Goal: Information Seeking & Learning: Learn about a topic

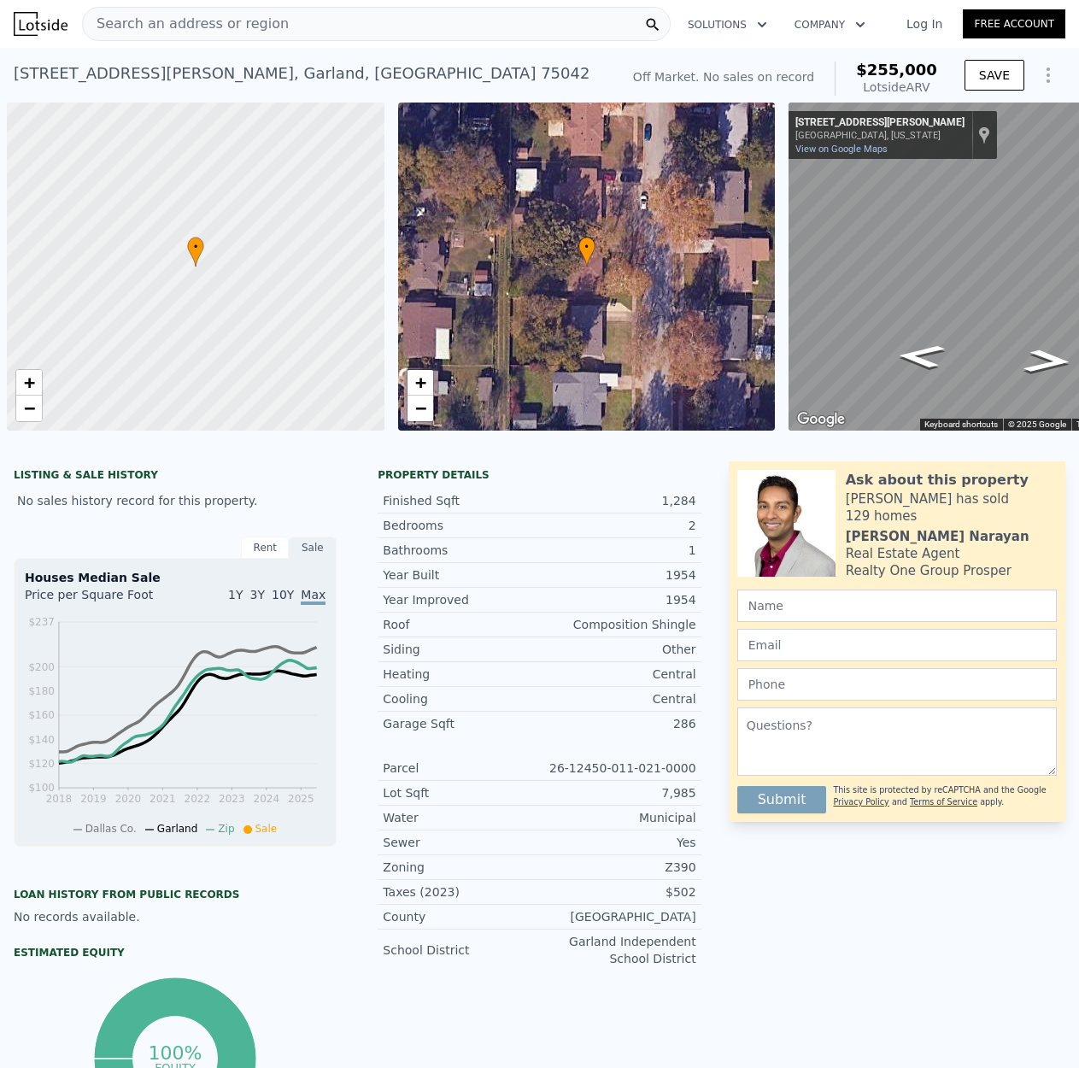
scroll to position [0, 7]
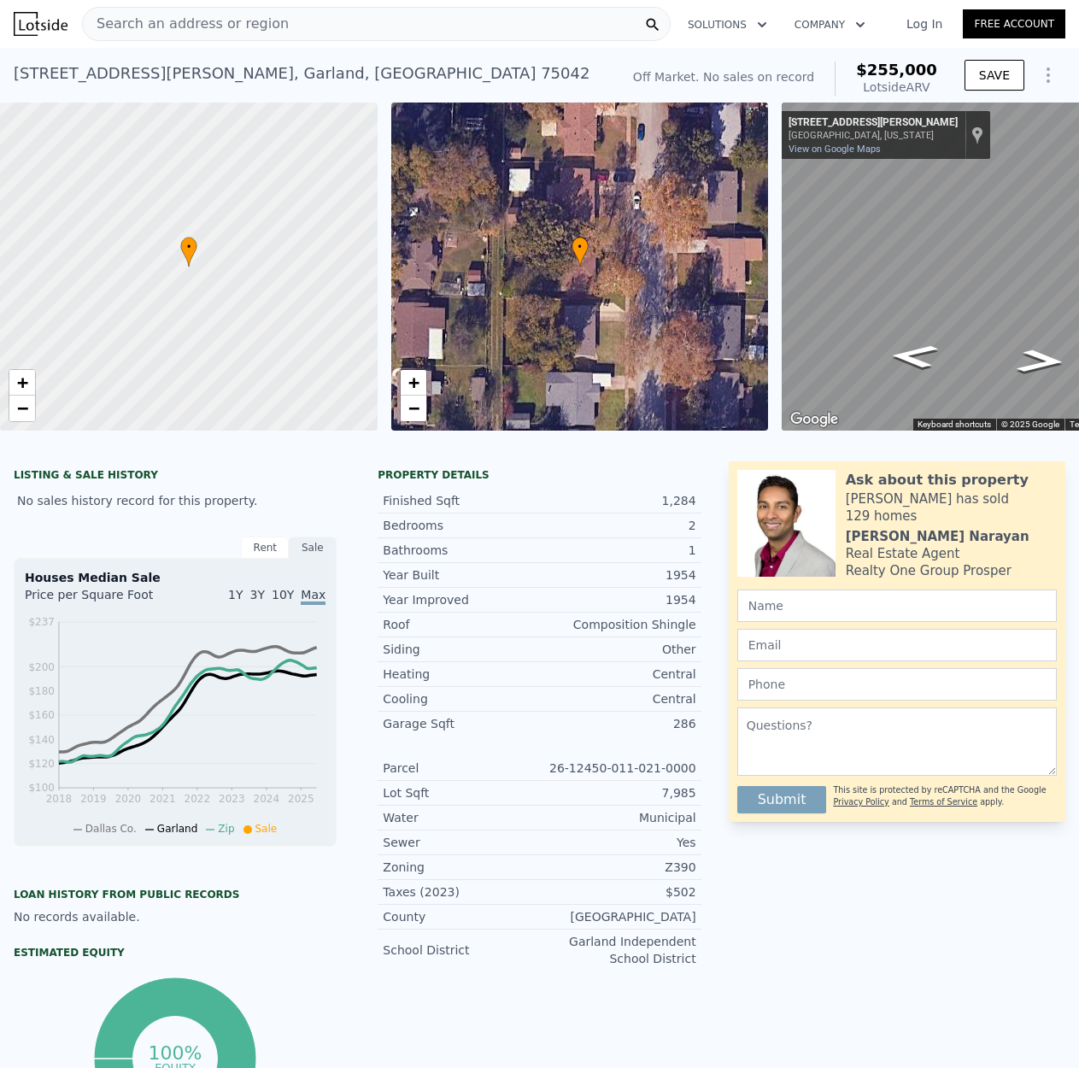
click at [302, 33] on div "Search an address or region" at bounding box center [376, 24] width 589 height 34
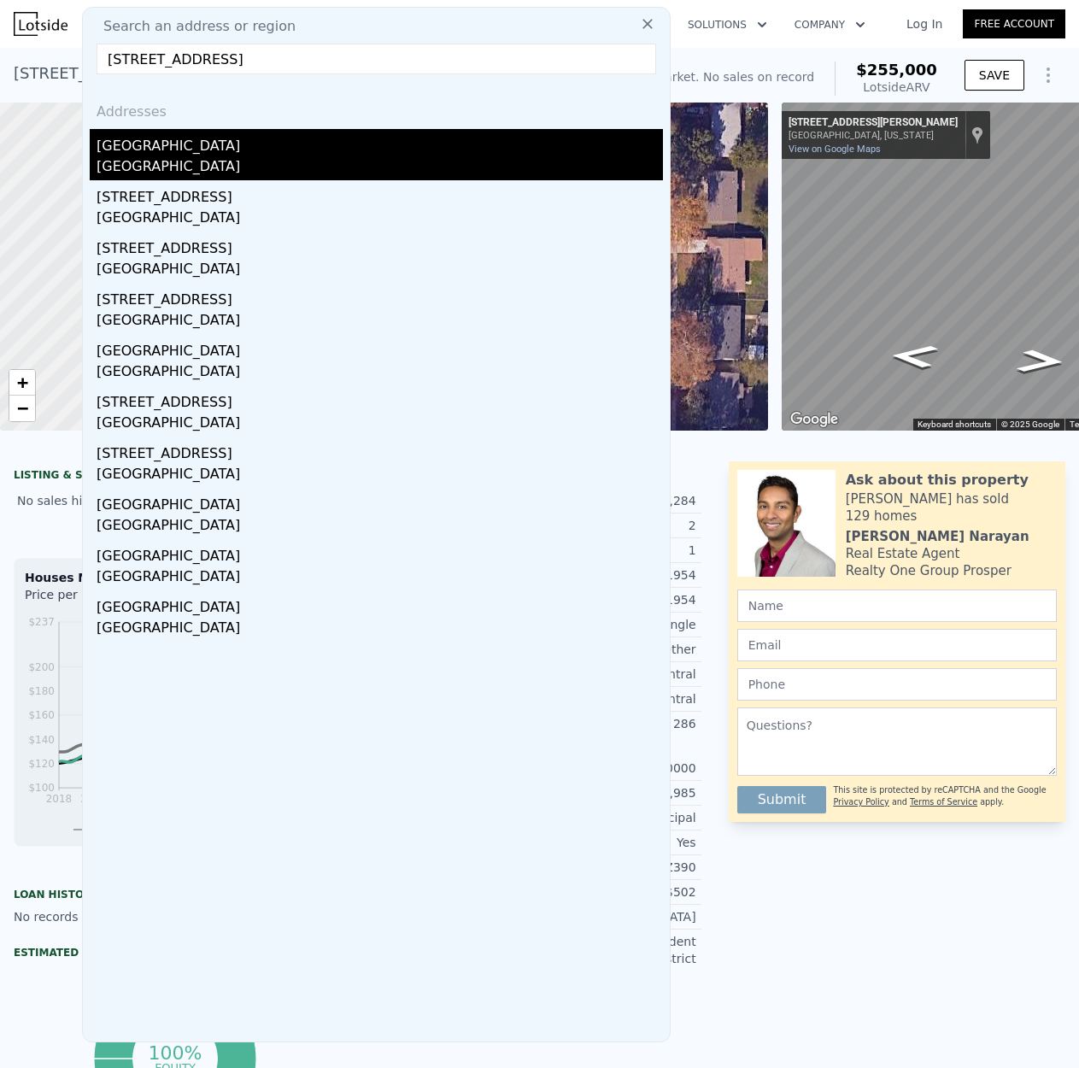
type input "[STREET_ADDRESS]"
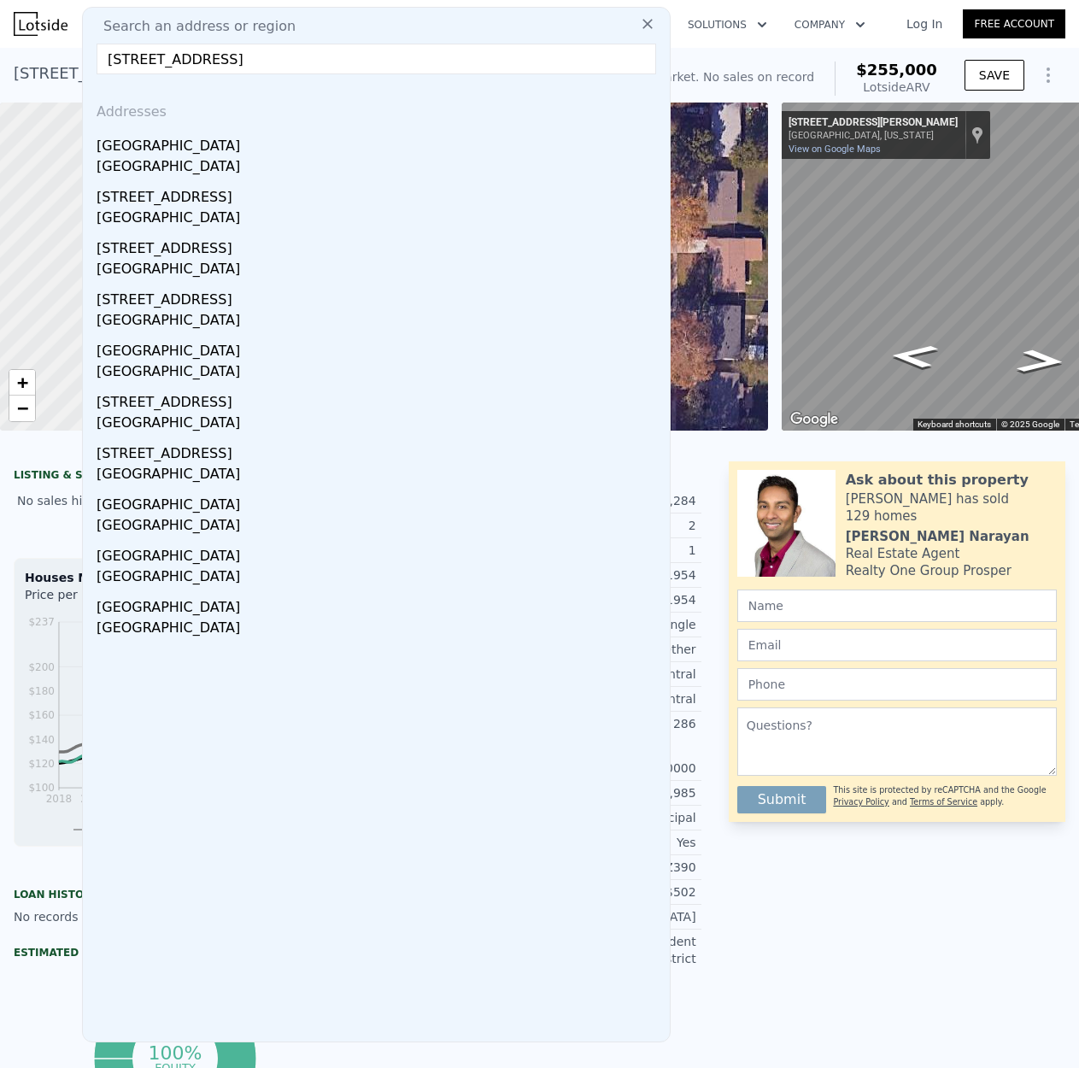
drag, startPoint x: 167, startPoint y: 153, endPoint x: 184, endPoint y: 156, distance: 16.6
click at [167, 153] on div "[GEOGRAPHIC_DATA]" at bounding box center [380, 142] width 566 height 27
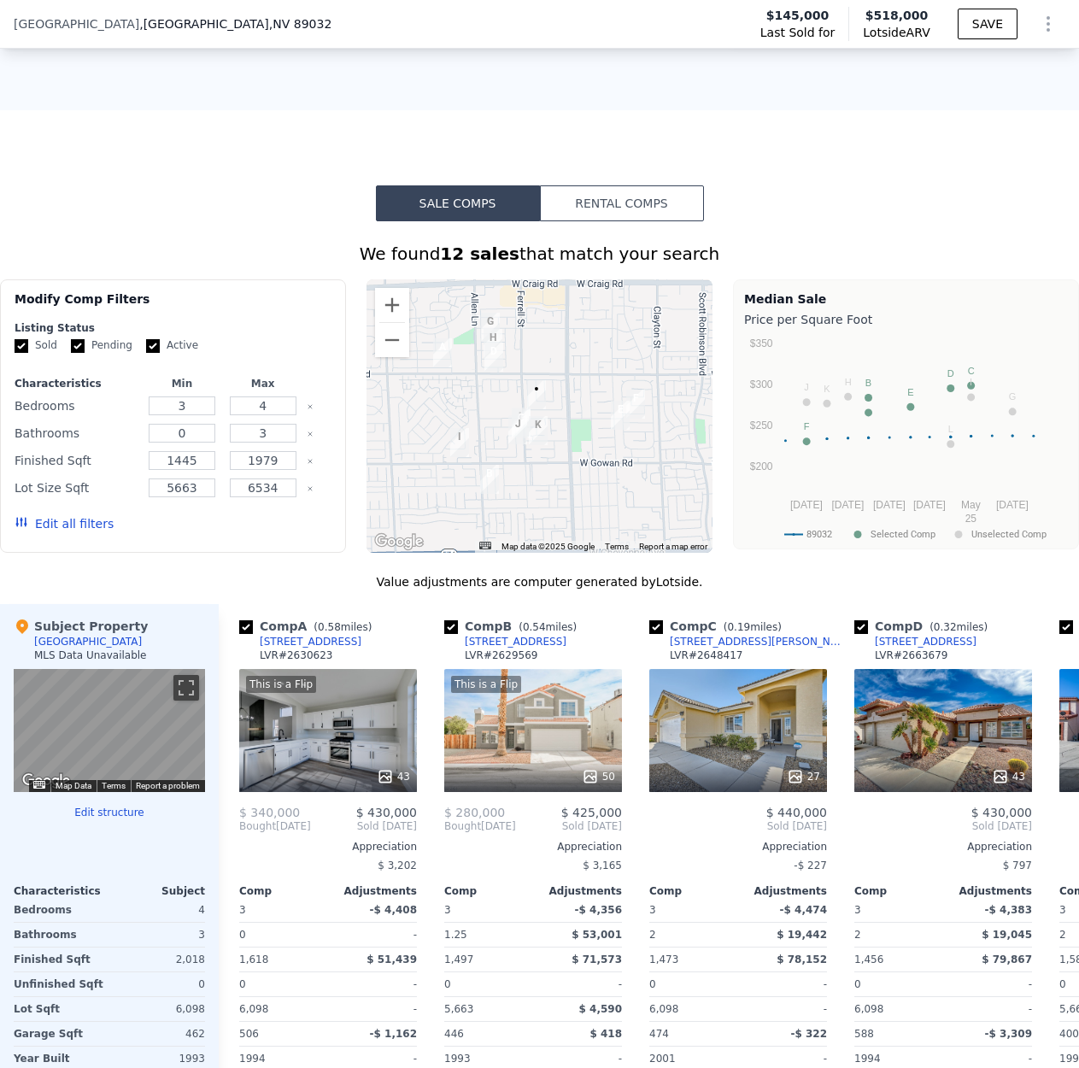
scroll to position [1363, 0]
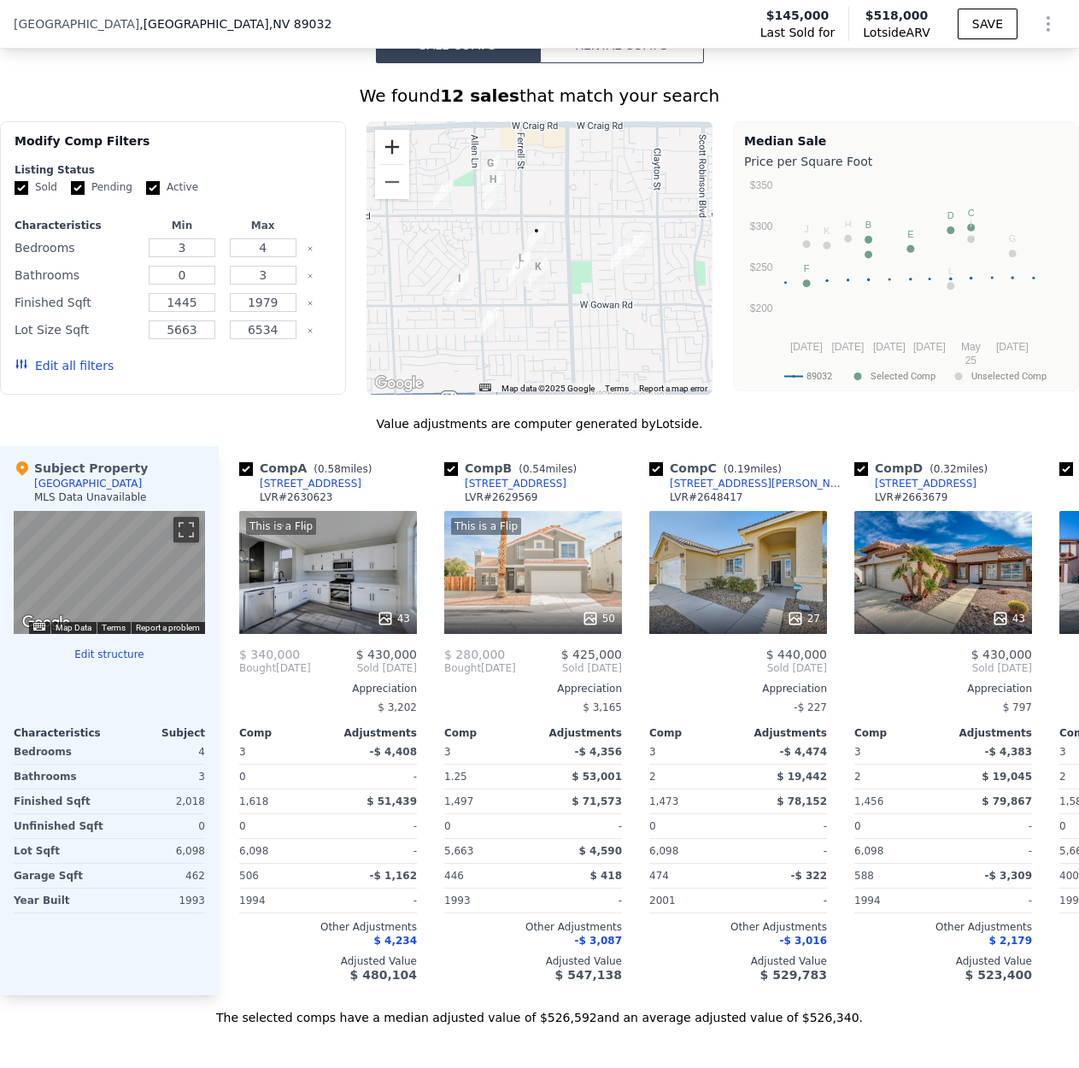
click at [377, 161] on button "Zoom in" at bounding box center [392, 147] width 34 height 34
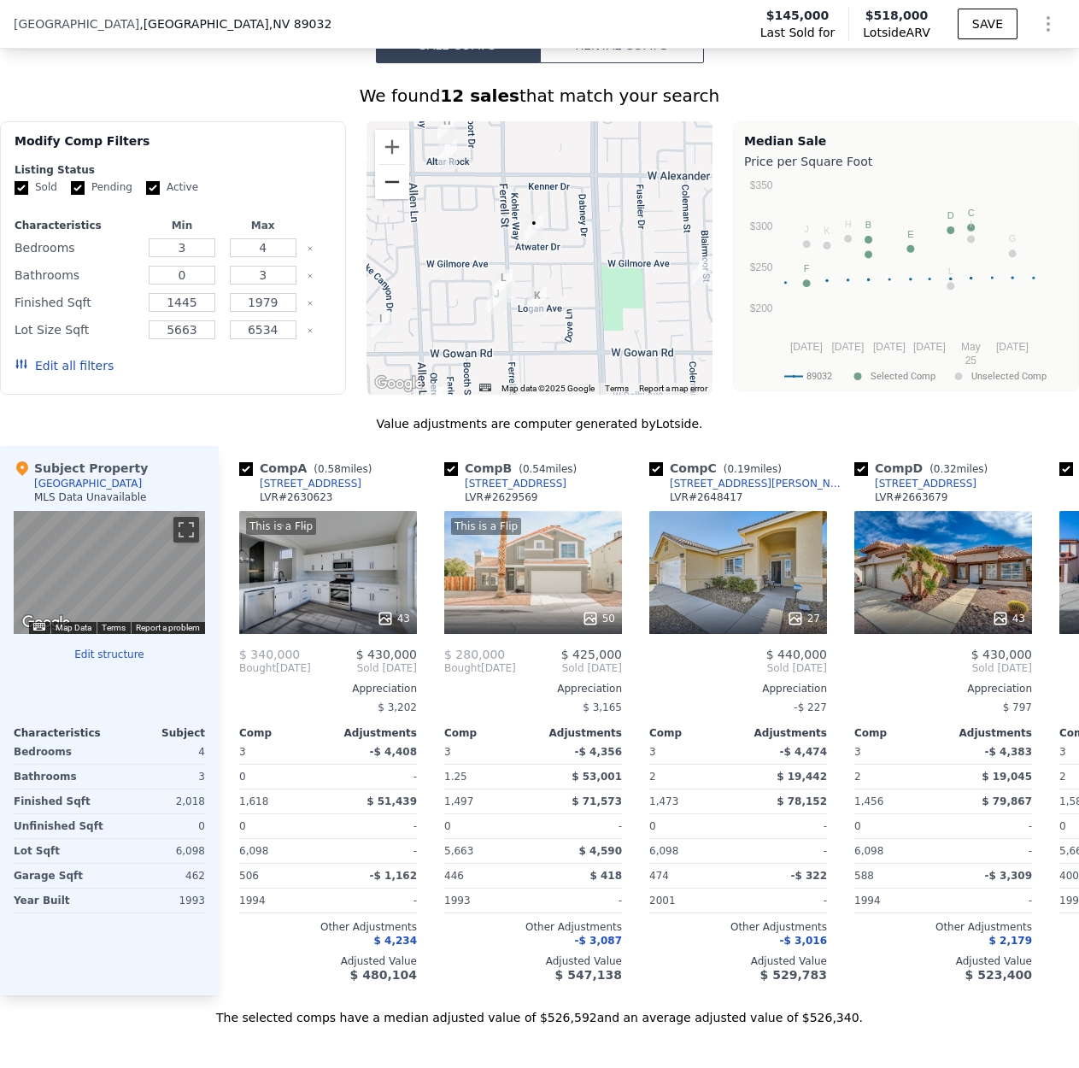
click at [385, 199] on button "Zoom out" at bounding box center [392, 182] width 34 height 34
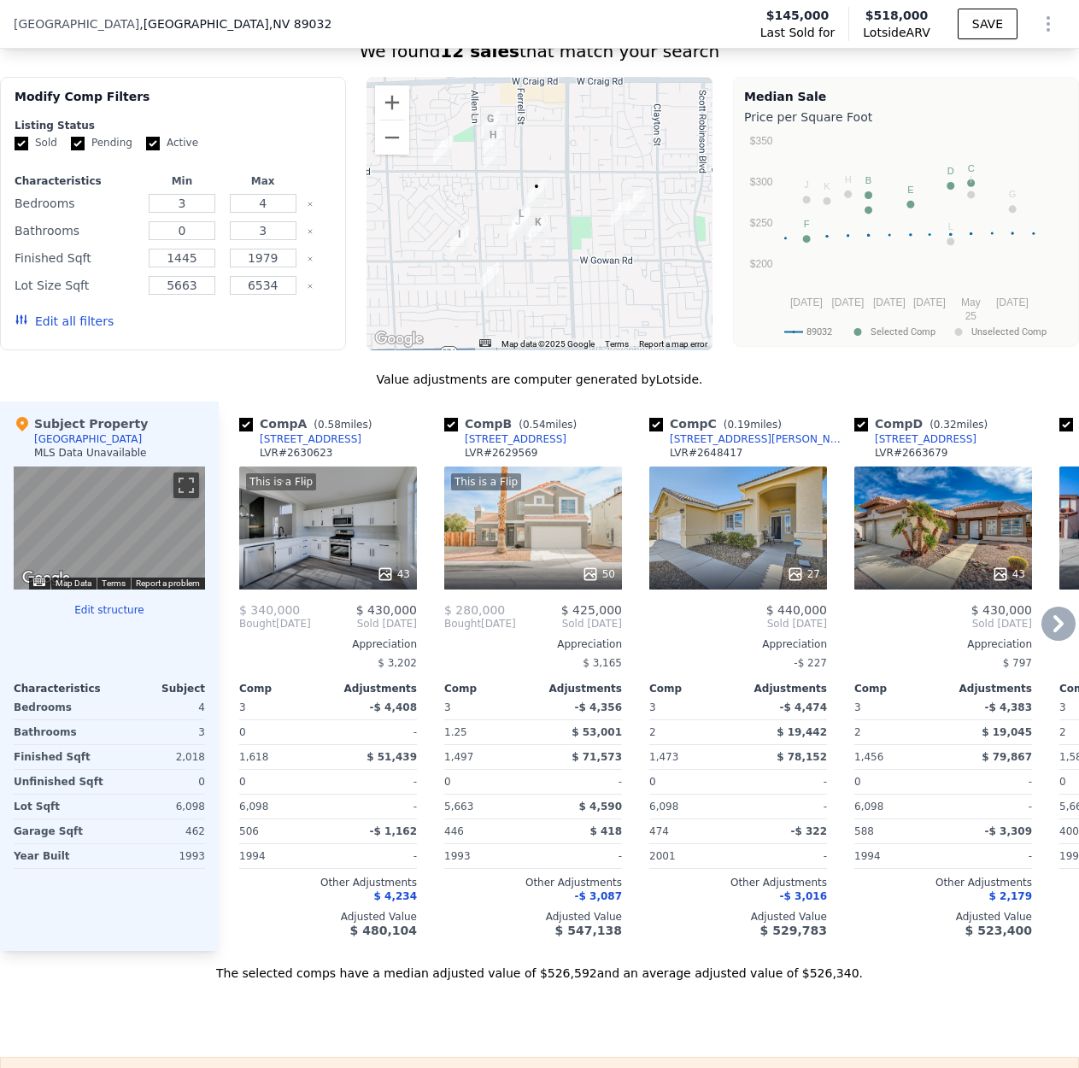
scroll to position [1298, 0]
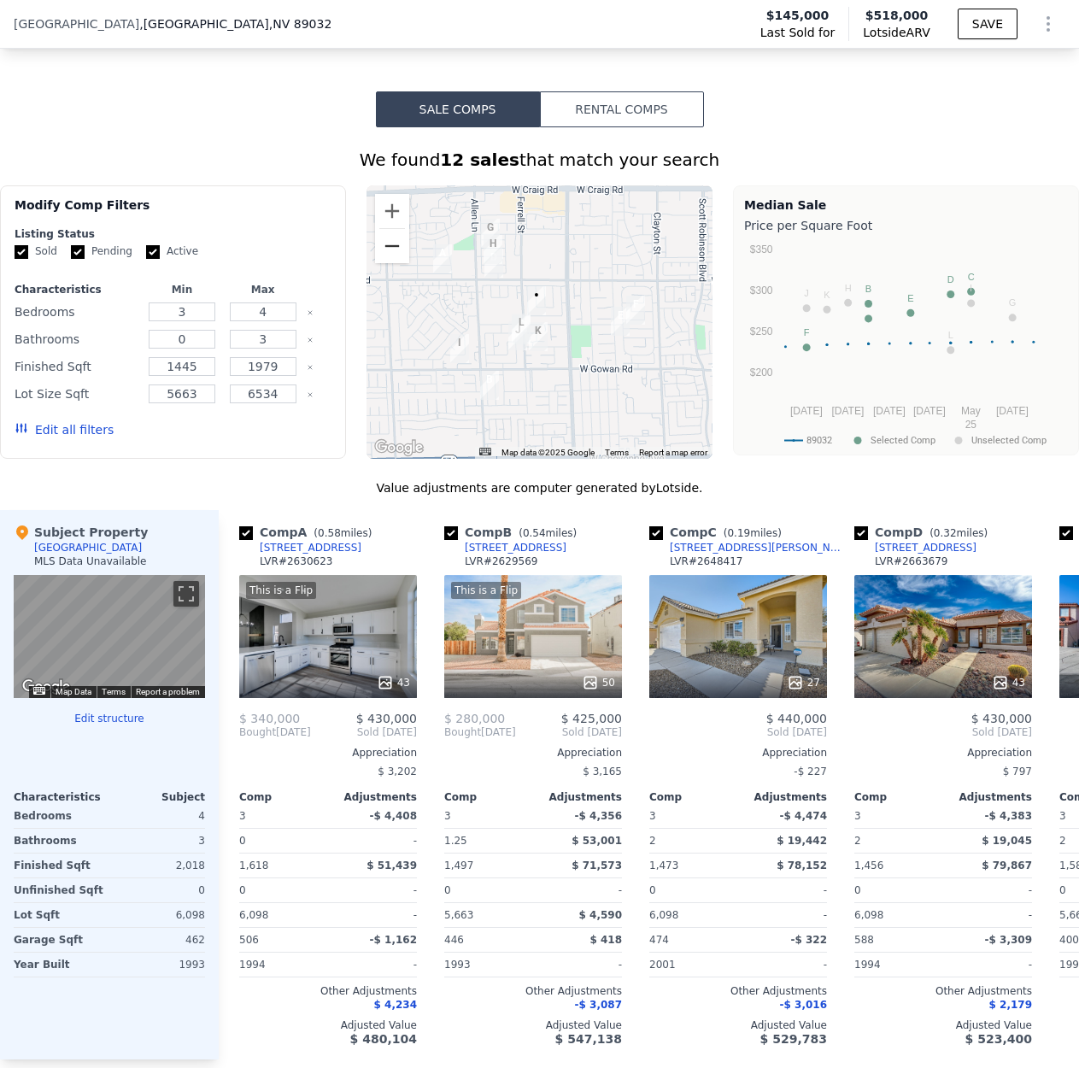
click at [396, 260] on button "Zoom out" at bounding box center [392, 246] width 34 height 34
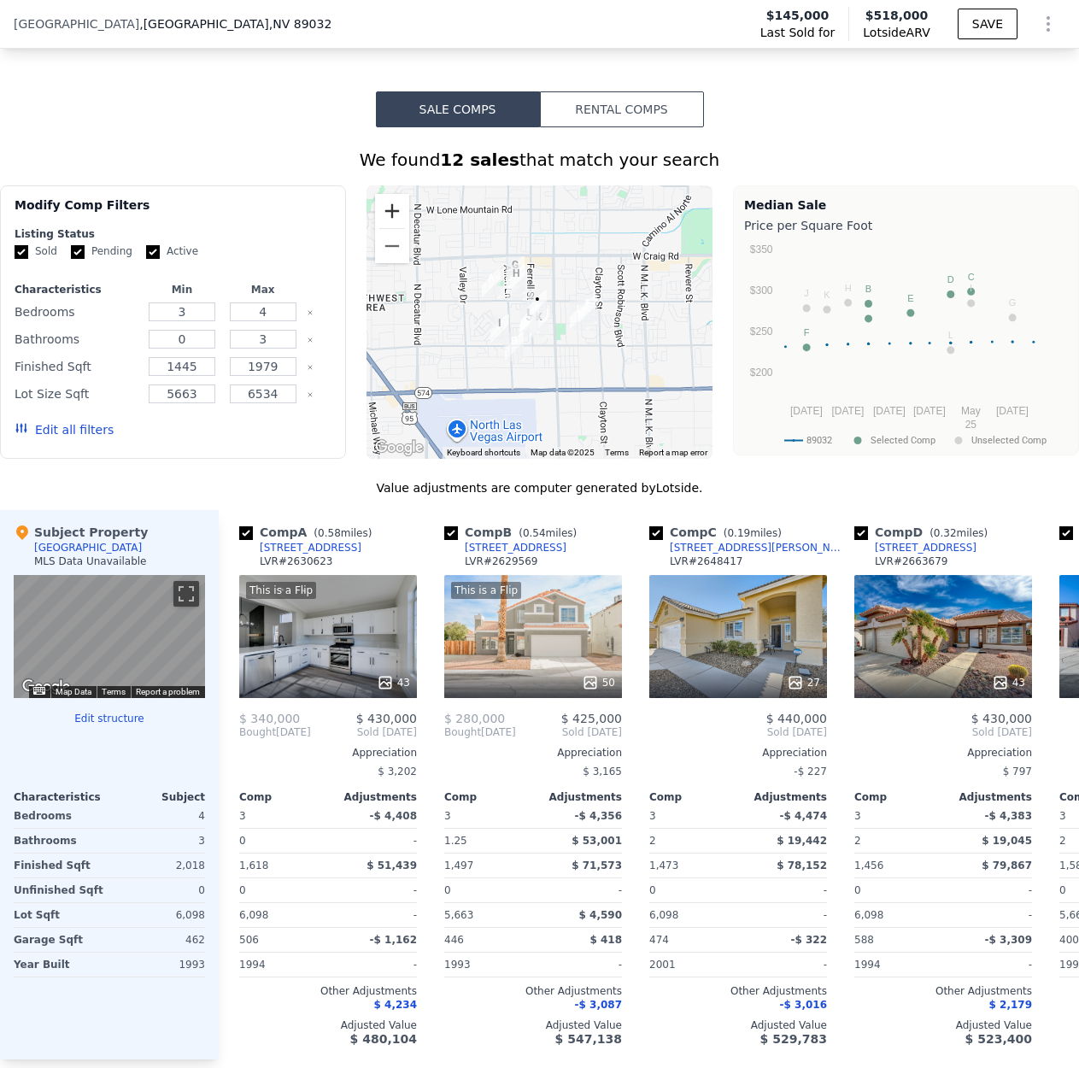
click at [401, 225] on button "Zoom in" at bounding box center [392, 211] width 34 height 34
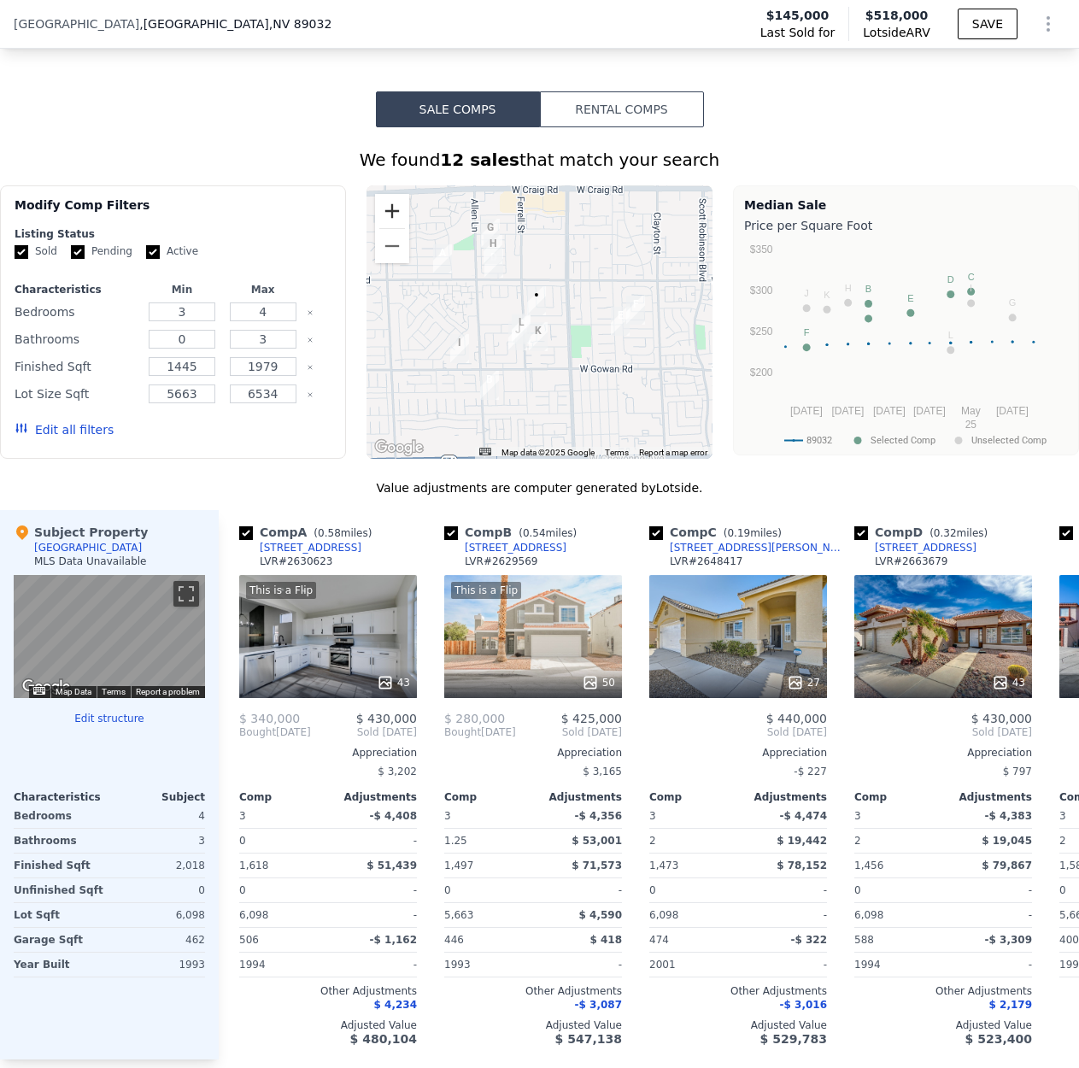
click at [401, 225] on button "Zoom in" at bounding box center [392, 211] width 34 height 34
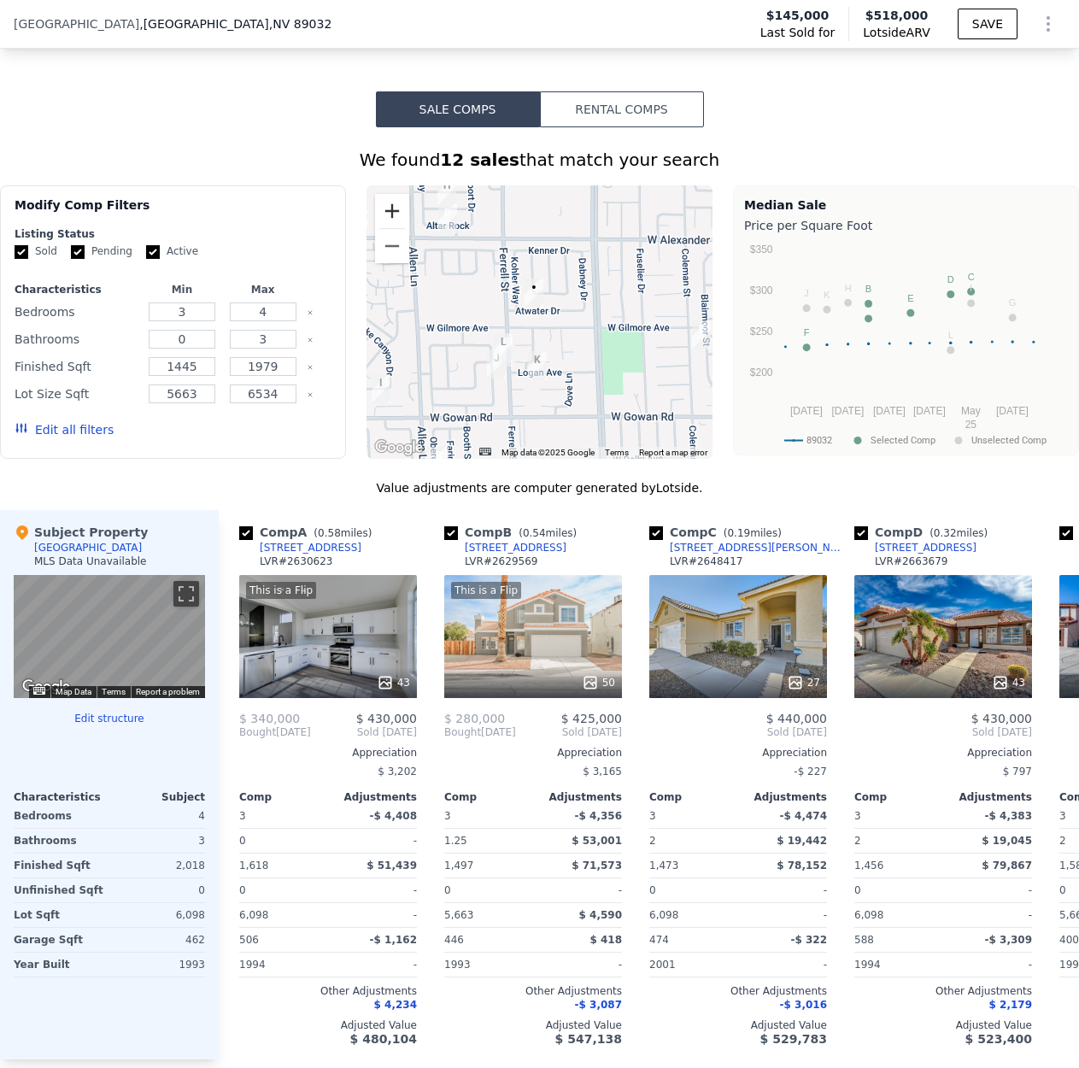
click at [401, 225] on button "Zoom in" at bounding box center [392, 211] width 34 height 34
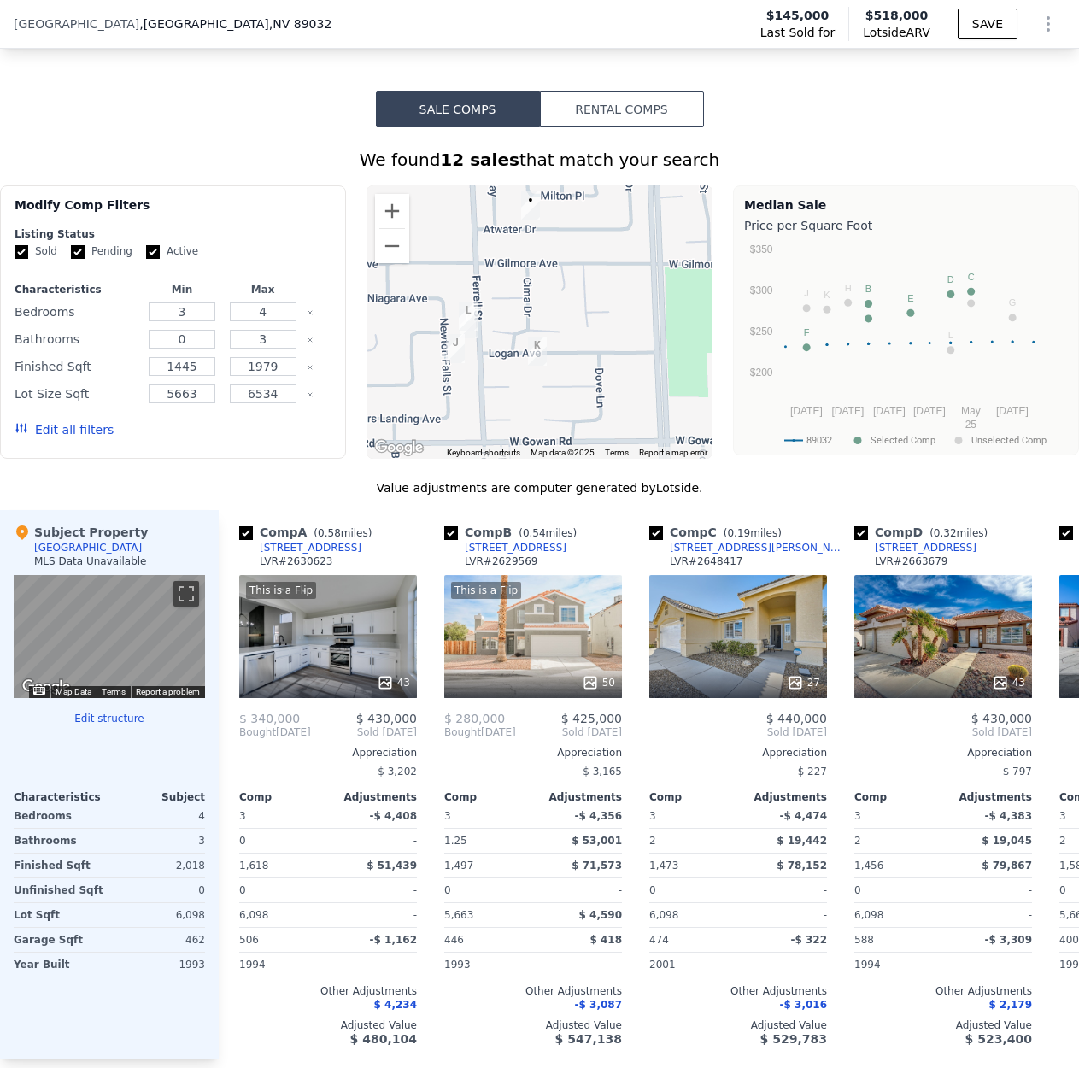
drag, startPoint x: 556, startPoint y: 353, endPoint x: 554, endPoint y: 295, distance: 58.1
click at [555, 291] on div at bounding box center [539, 321] width 346 height 273
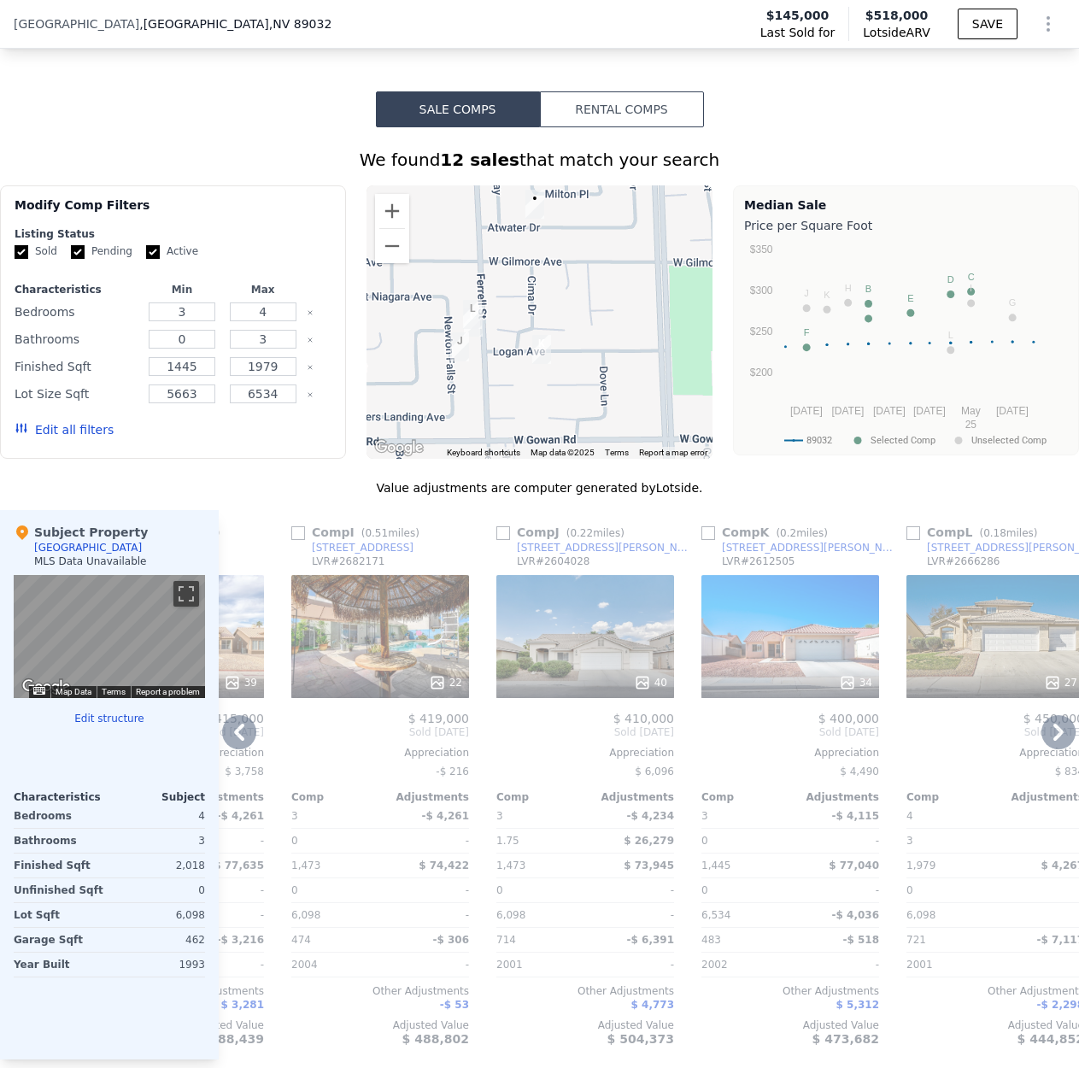
scroll to position [0, 1654]
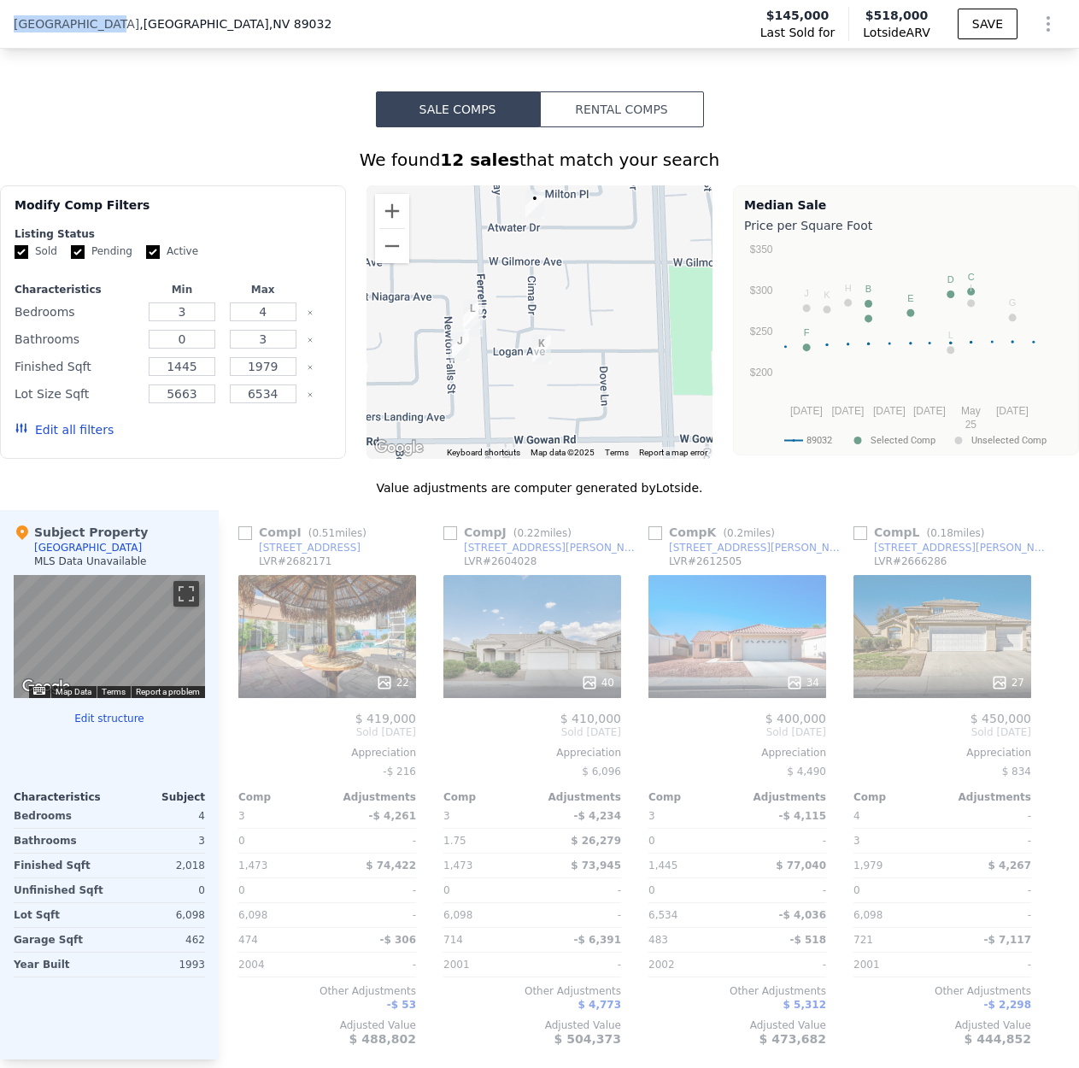
drag, startPoint x: 103, startPoint y: 24, endPoint x: -16, endPoint y: 40, distance: 119.8
click at [0, 40] on html "Search an address or region Solutions Company Open main menu Log In Free Accoun…" at bounding box center [539, 534] width 1079 height 1068
copy div "Search an address or region Solutions Company Open main menu Log In Free Accoun…"
click at [139, 21] on span ", [GEOGRAPHIC_DATA]" at bounding box center [235, 23] width 192 height 17
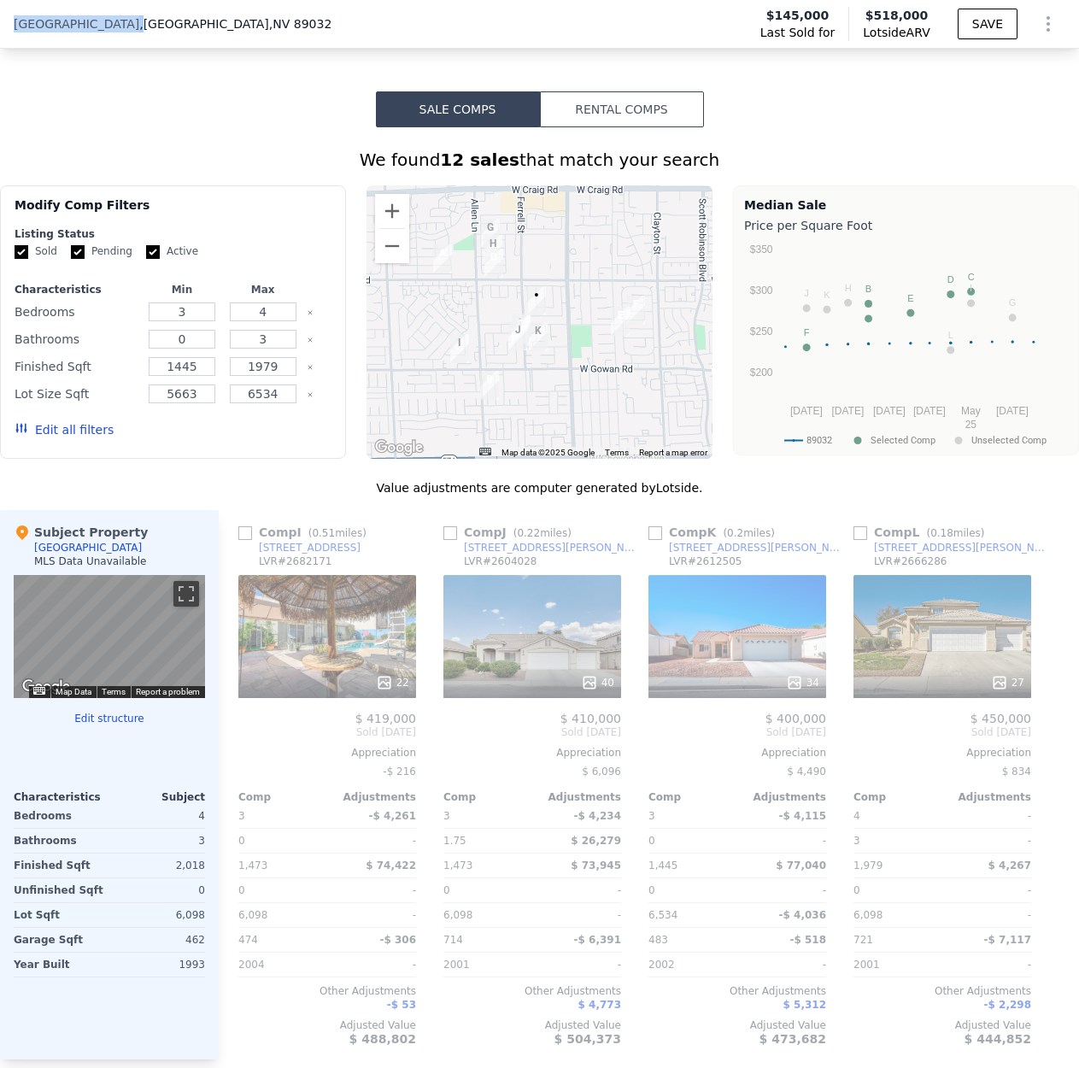
drag, startPoint x: 108, startPoint y: 24, endPoint x: 13, endPoint y: 32, distance: 95.1
click at [14, 32] on div "[STREET_ADDRESS]" at bounding box center [173, 23] width 318 height 17
copy div "[STREET_ADDRESS]"
click at [919, 658] on div "27" at bounding box center [942, 636] width 178 height 123
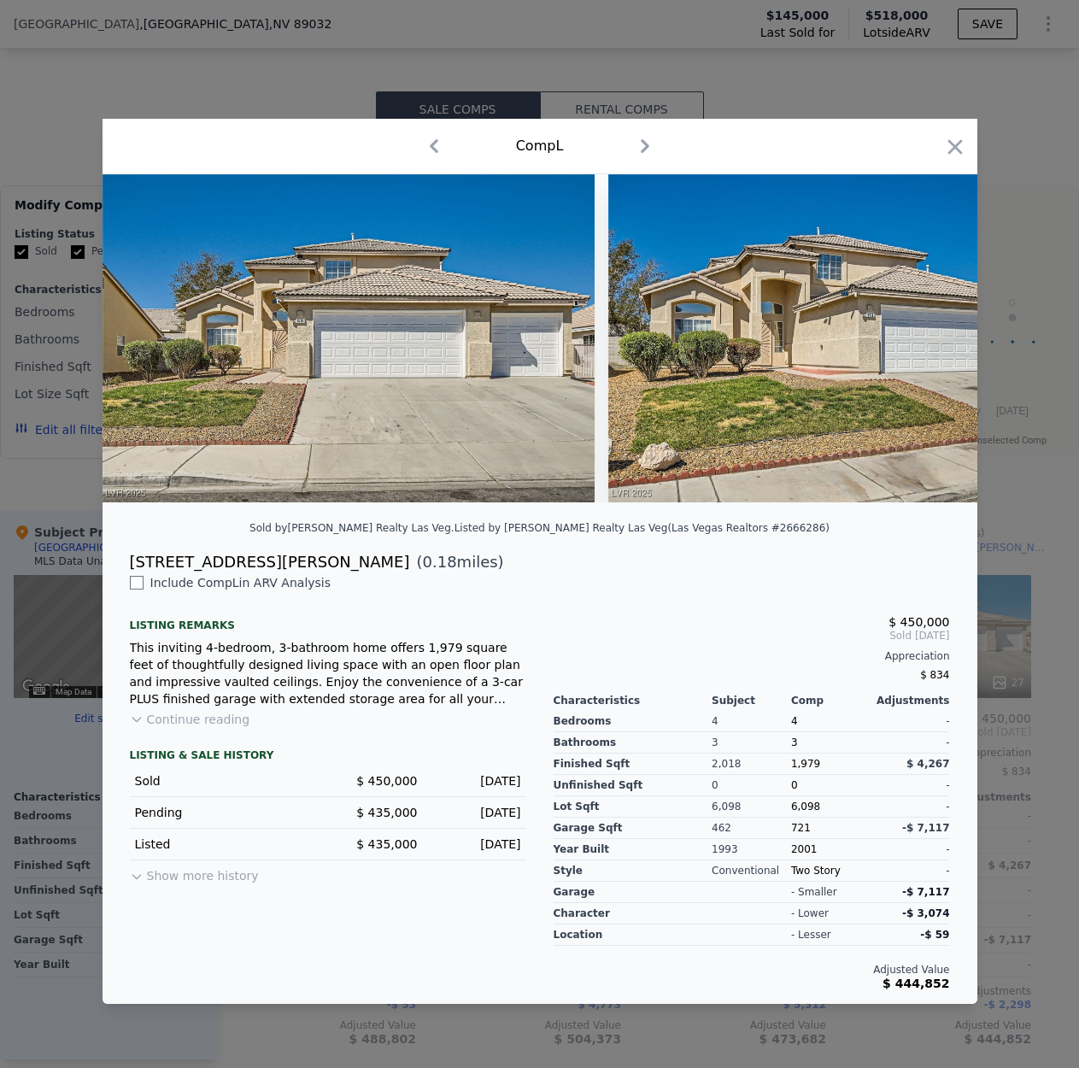
click at [203, 727] on button "Continue reading" at bounding box center [190, 719] width 120 height 17
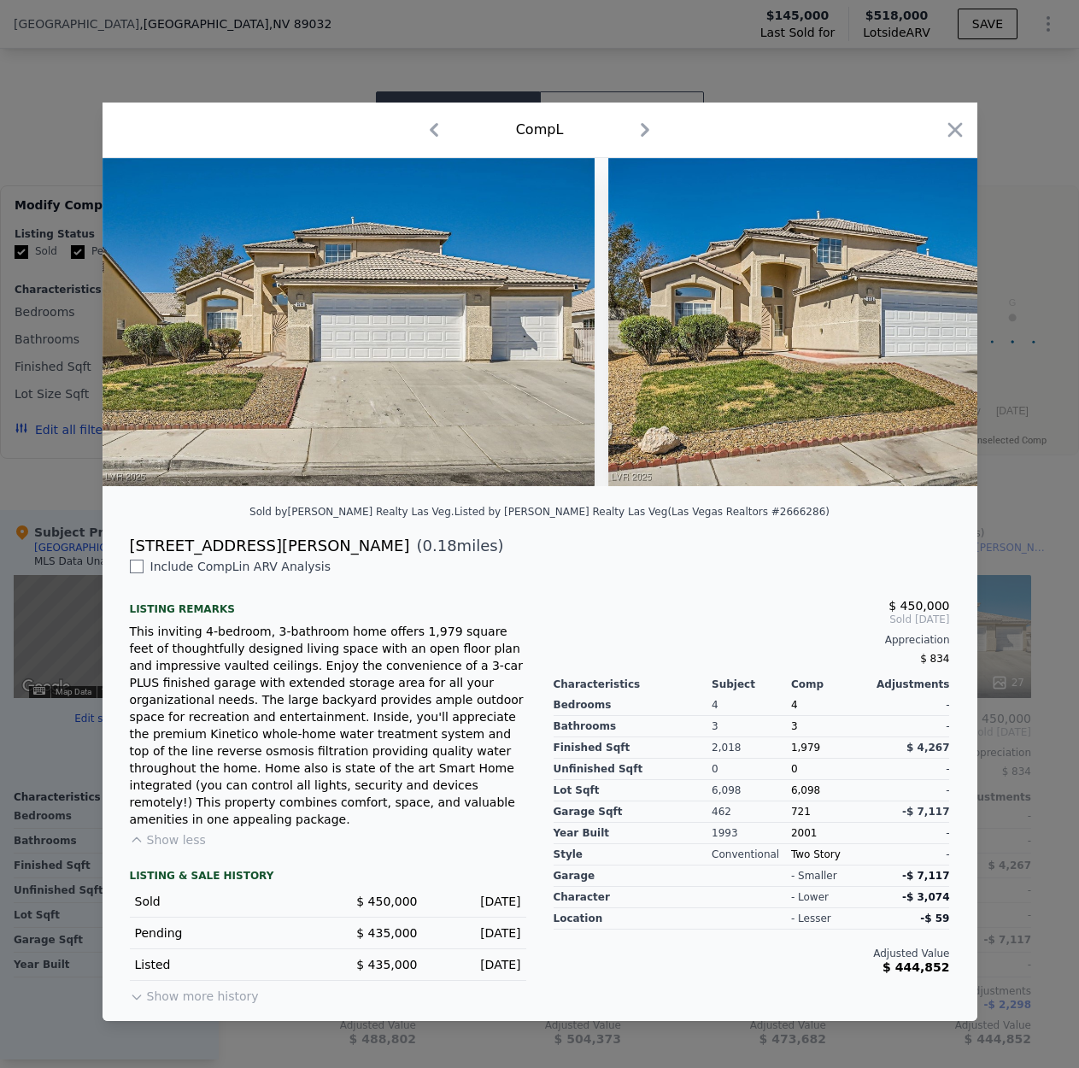
click at [859, 337] on img at bounding box center [854, 322] width 493 height 328
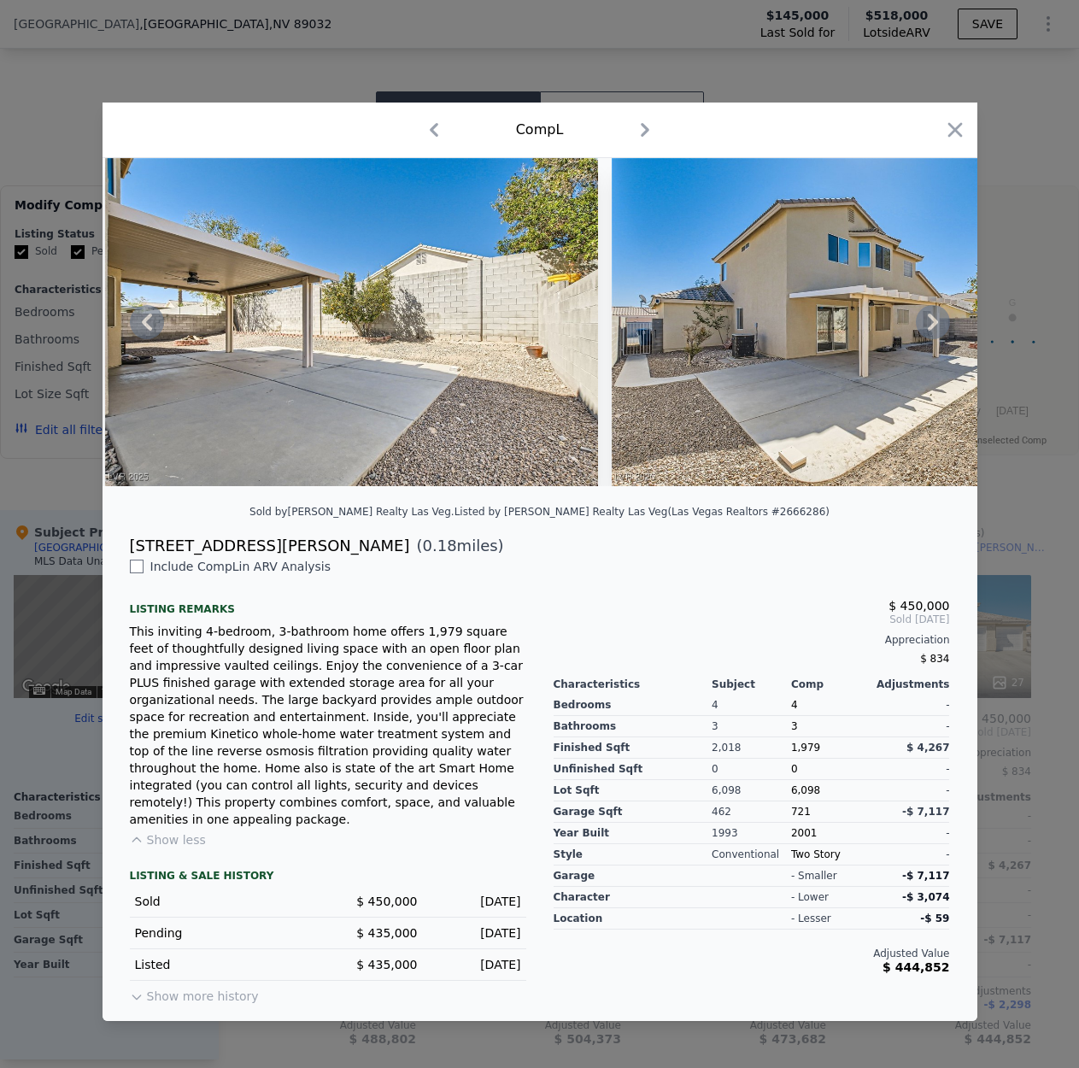
scroll to position [0, 12784]
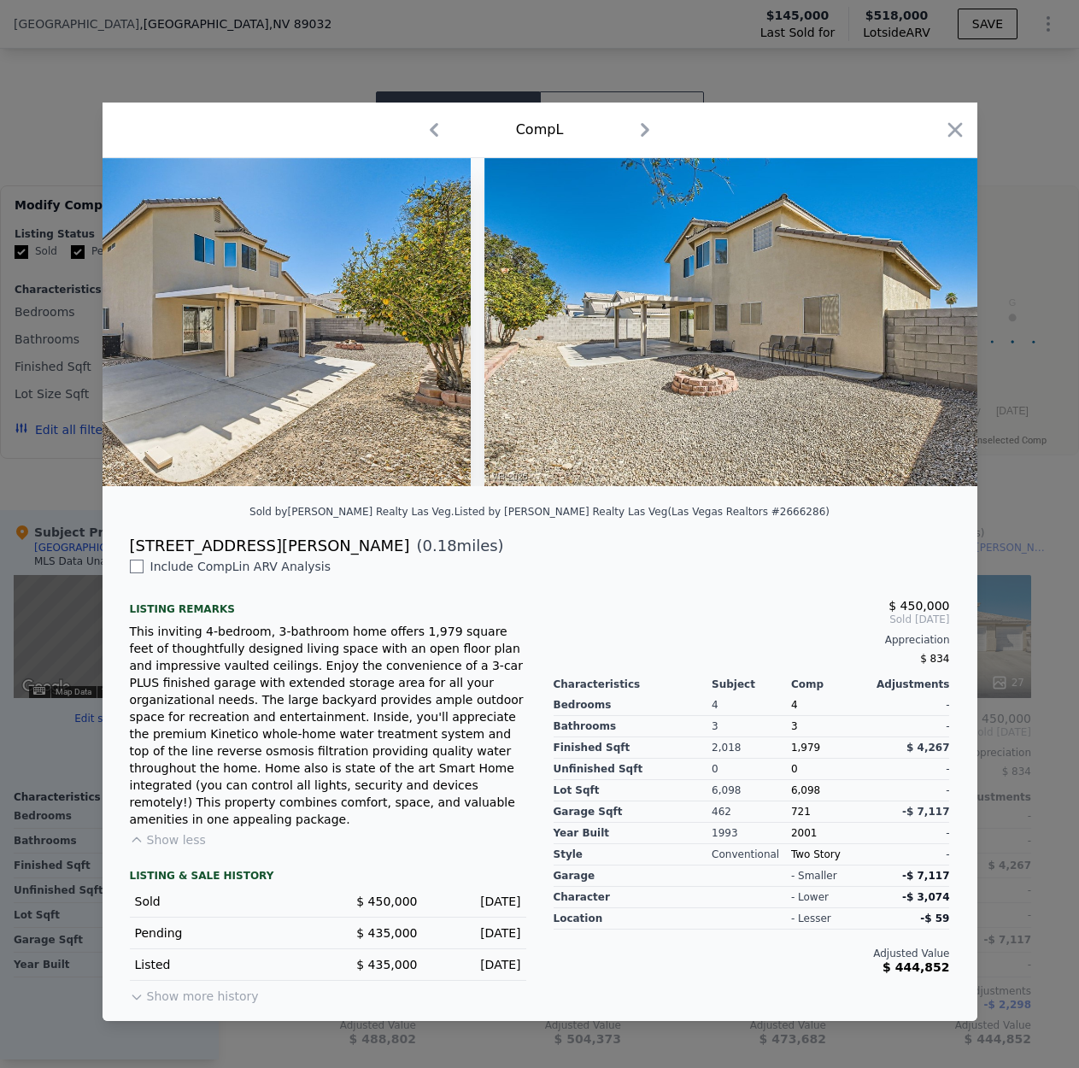
click at [952, 128] on icon "button" at bounding box center [954, 130] width 15 height 15
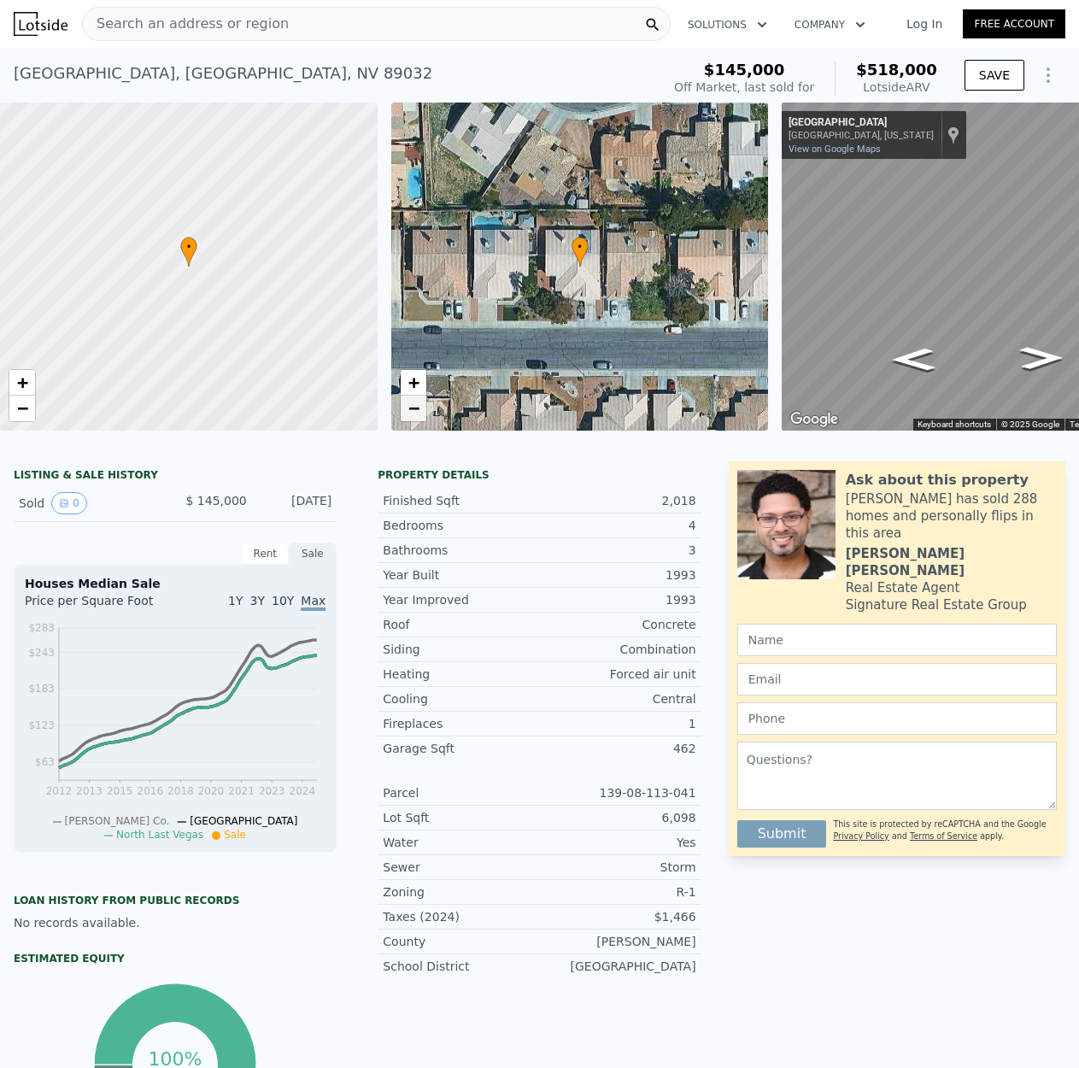
click at [407, 403] on link "−" at bounding box center [414, 409] width 26 height 26
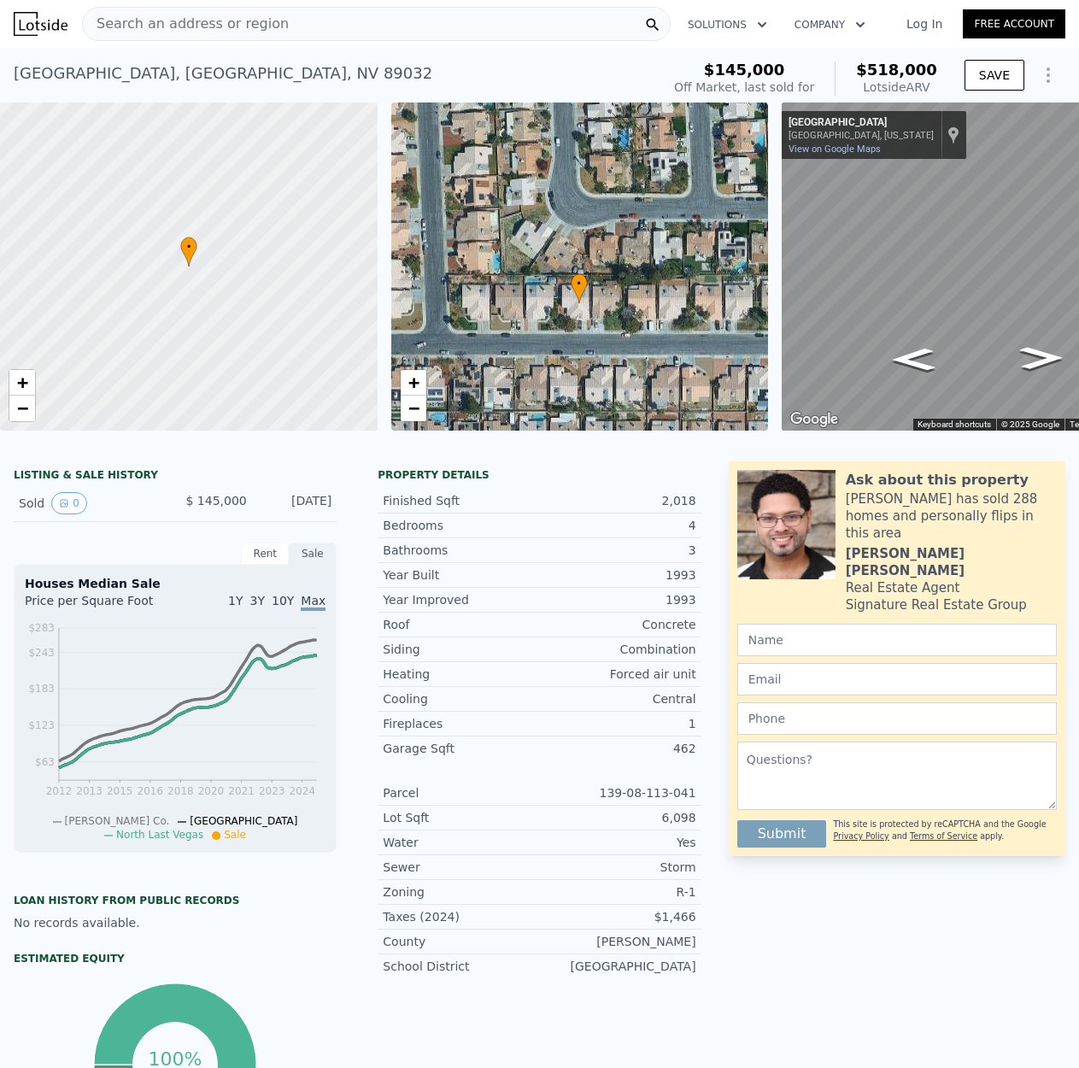
drag, startPoint x: 548, startPoint y: 314, endPoint x: 547, endPoint y: 350, distance: 36.7
click at [547, 350] on div "• + −" at bounding box center [580, 267] width 378 height 328
click at [409, 384] on span "+" at bounding box center [412, 382] width 11 height 21
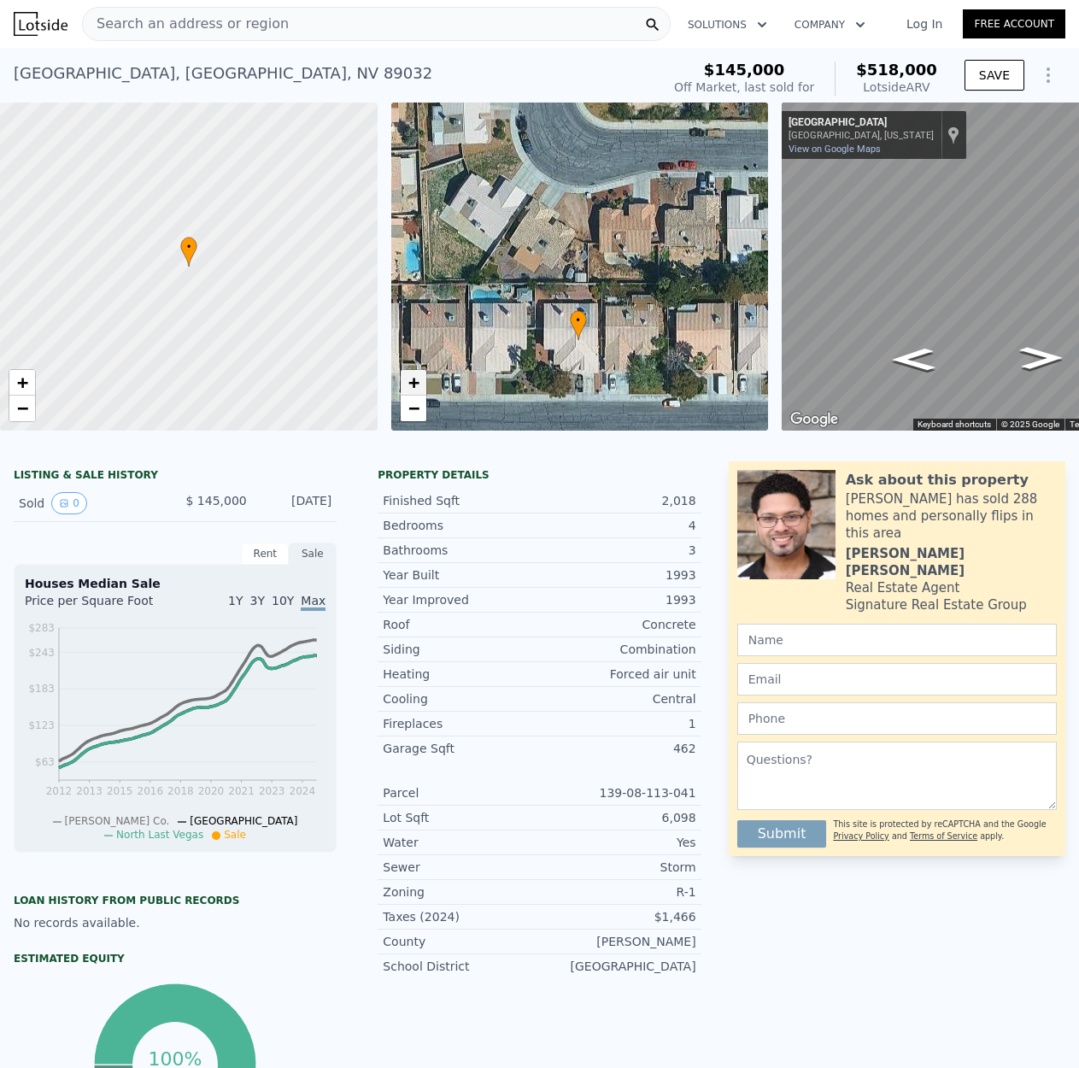
click at [409, 384] on span "+" at bounding box center [412, 382] width 11 height 21
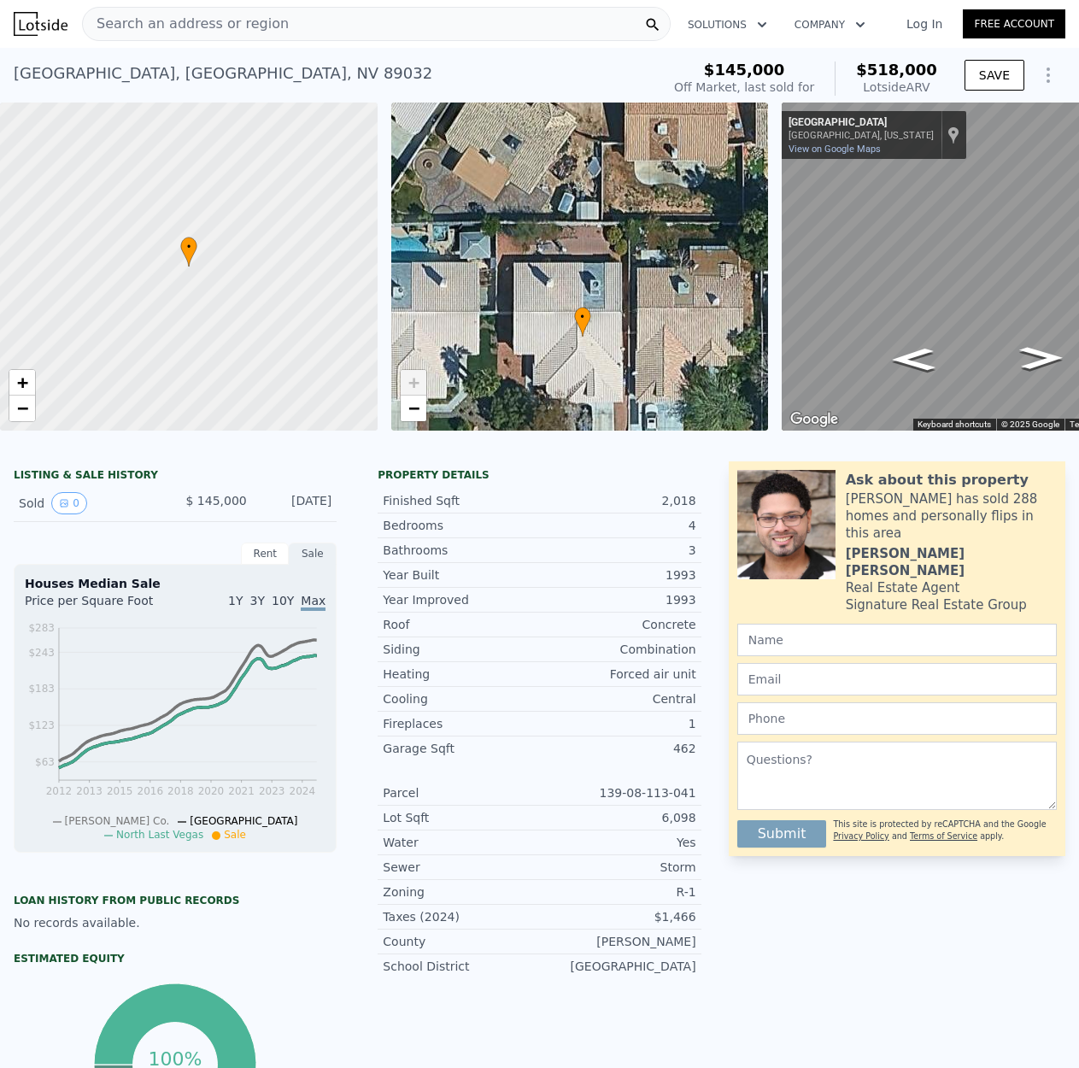
drag, startPoint x: 582, startPoint y: 350, endPoint x: 587, endPoint y: 278, distance: 72.8
click at [587, 278] on div "• + −" at bounding box center [580, 267] width 378 height 328
click at [417, 414] on span "−" at bounding box center [412, 407] width 11 height 21
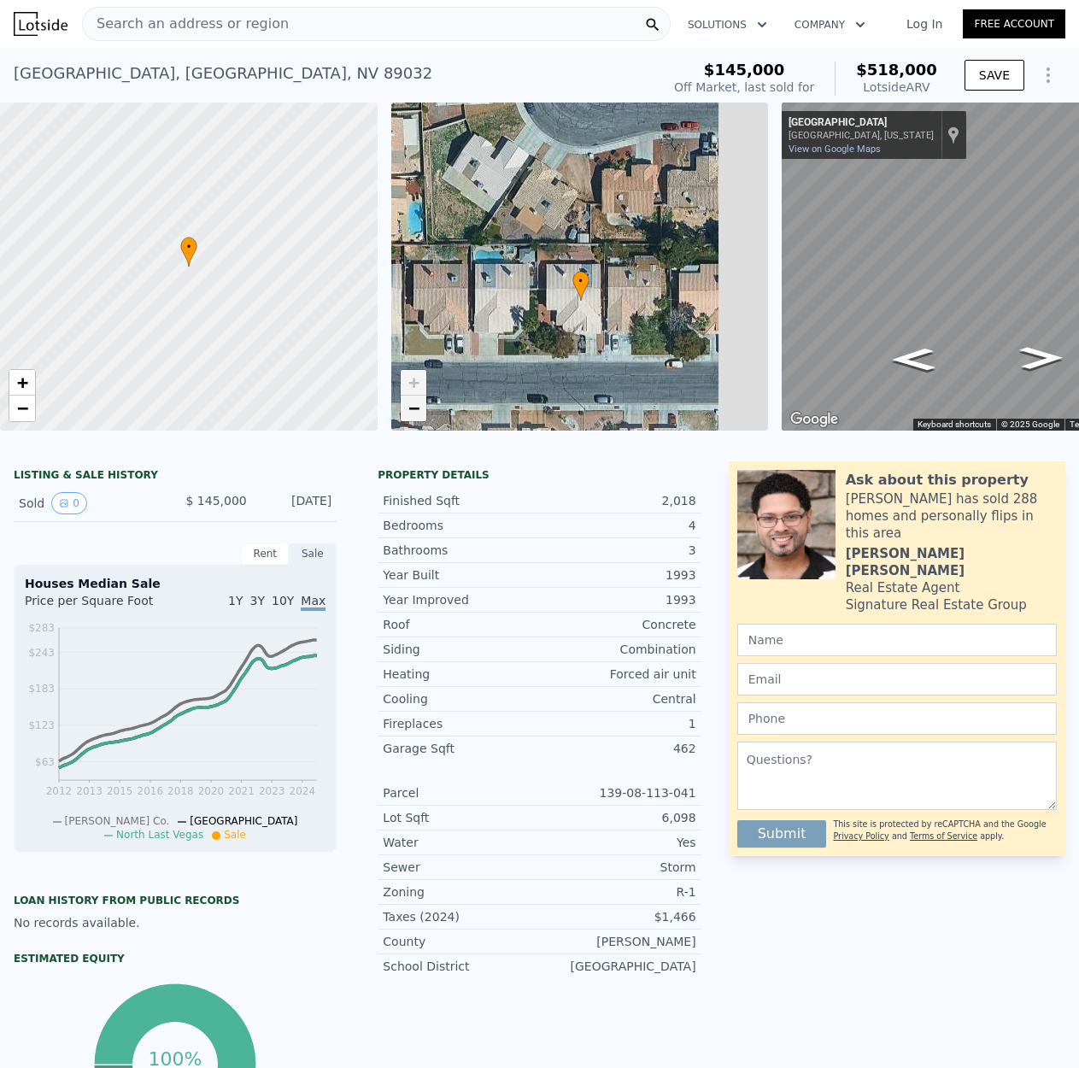
click at [417, 414] on span "−" at bounding box center [412, 407] width 11 height 21
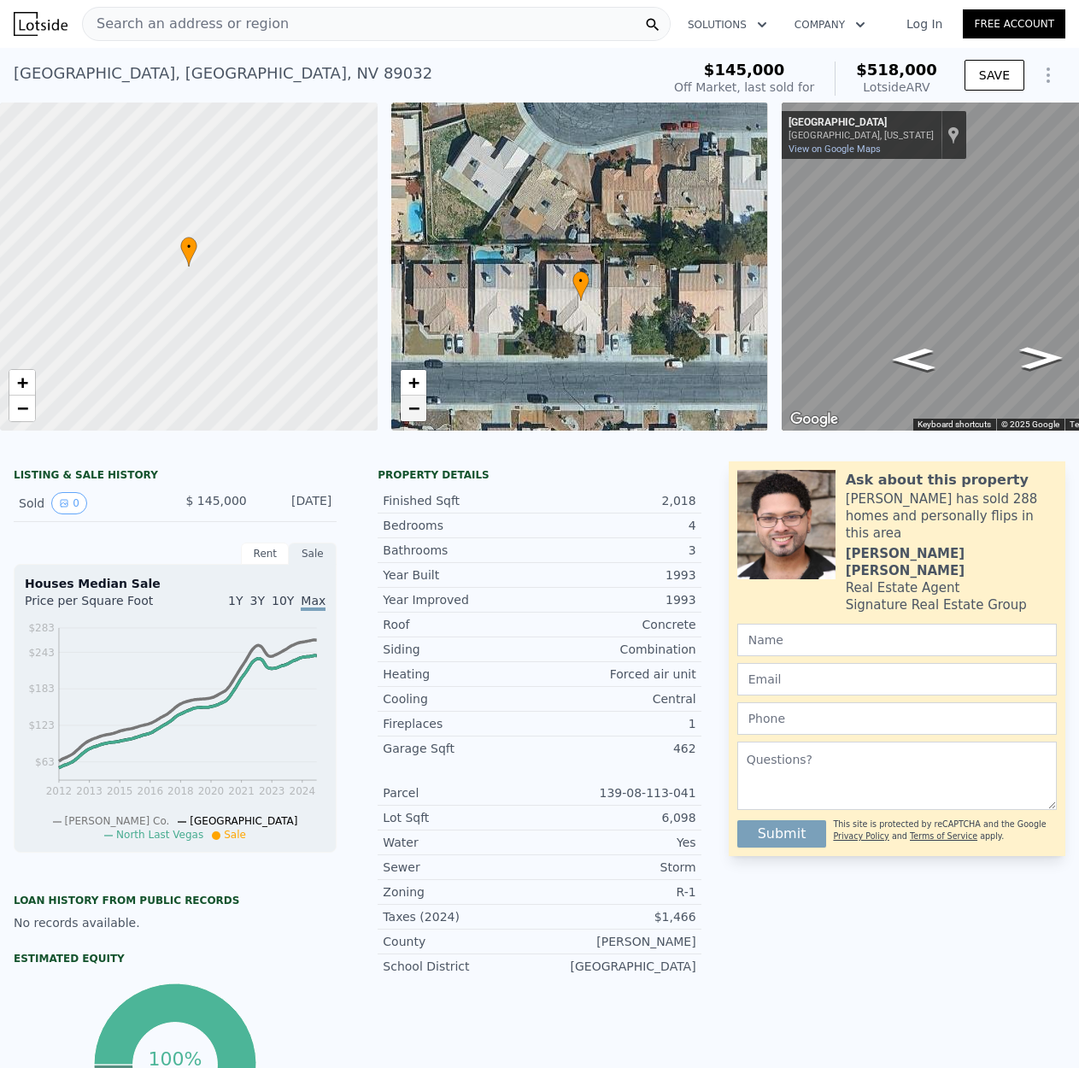
click at [417, 414] on span "−" at bounding box center [412, 407] width 11 height 21
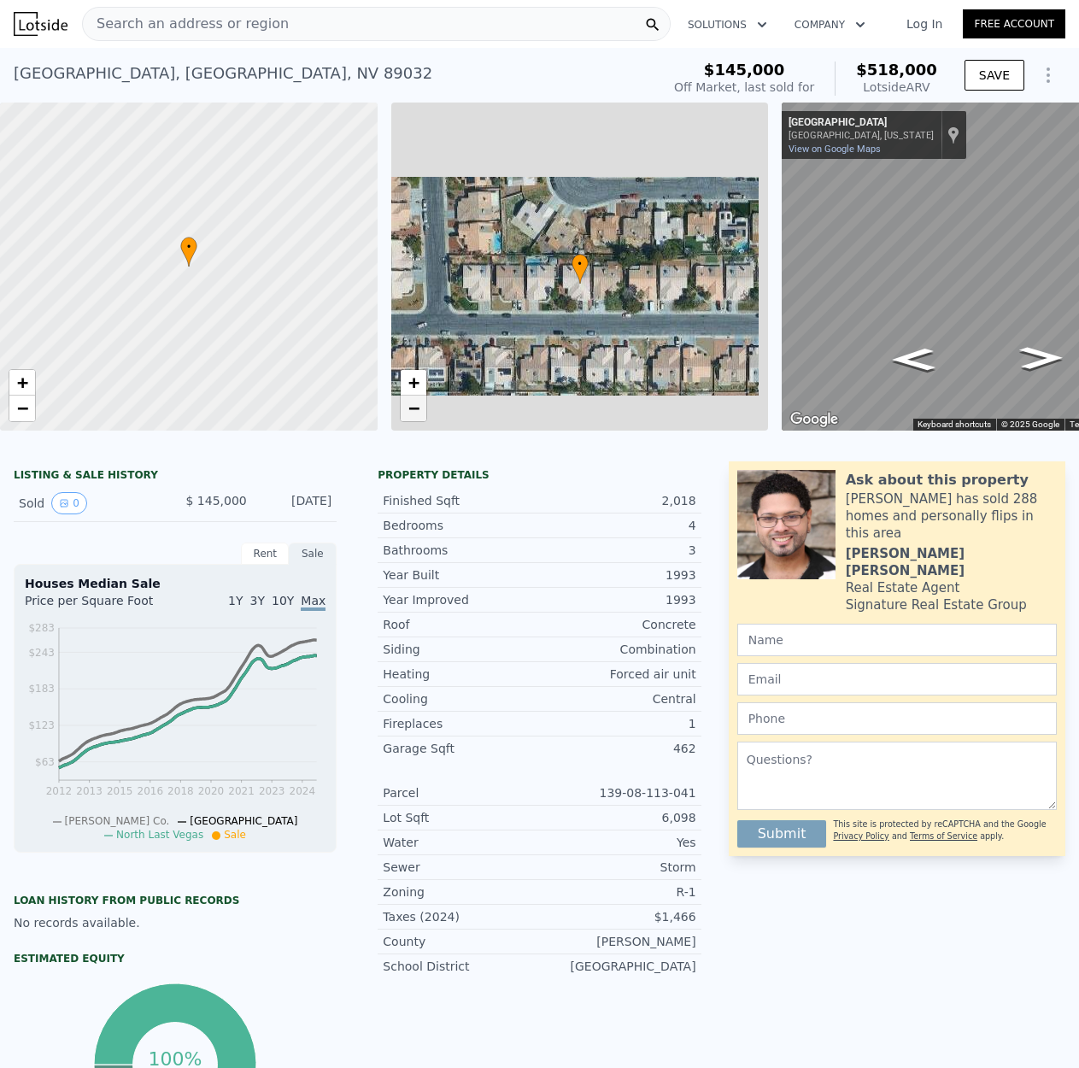
click at [417, 414] on span "−" at bounding box center [412, 407] width 11 height 21
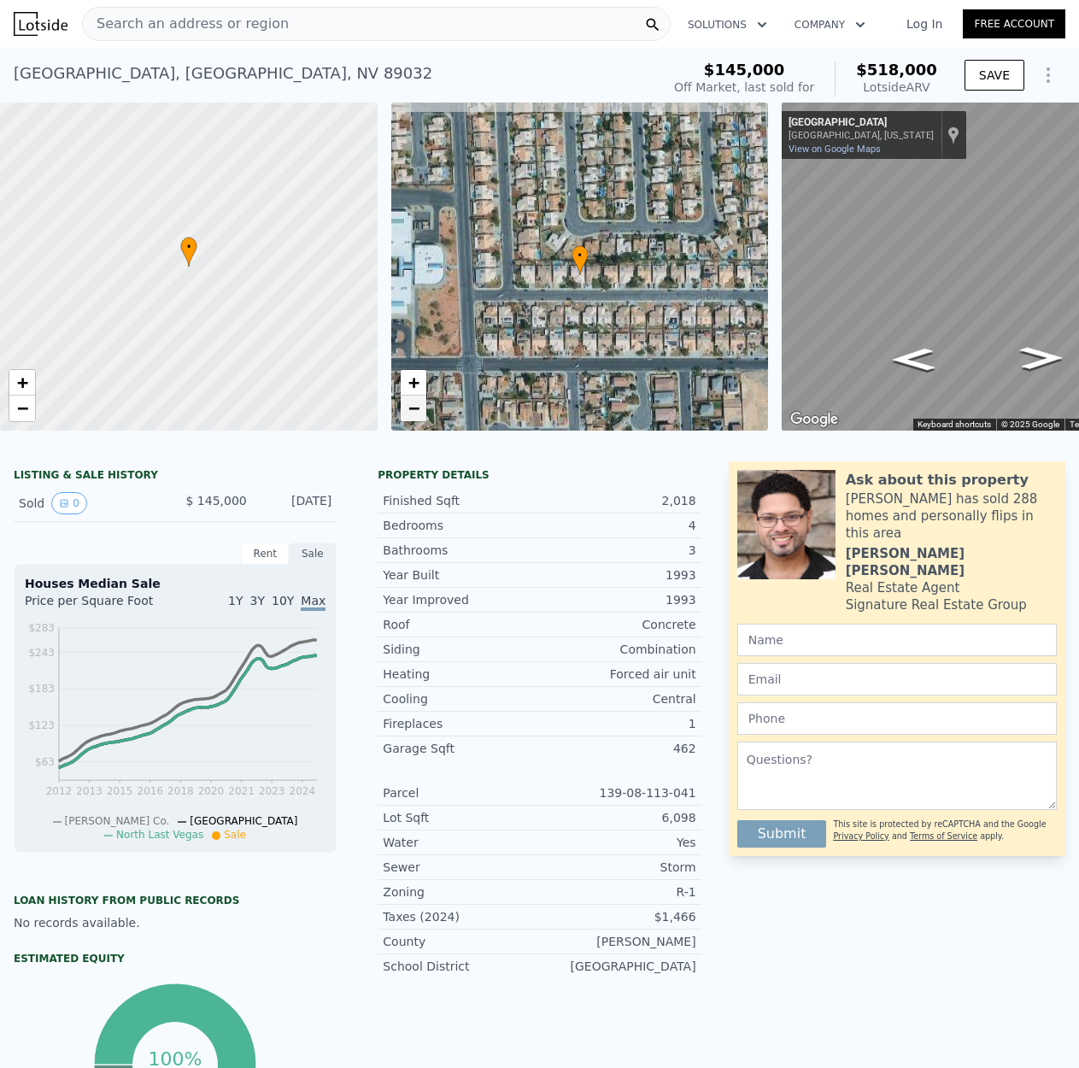
click at [417, 414] on span "−" at bounding box center [412, 407] width 11 height 21
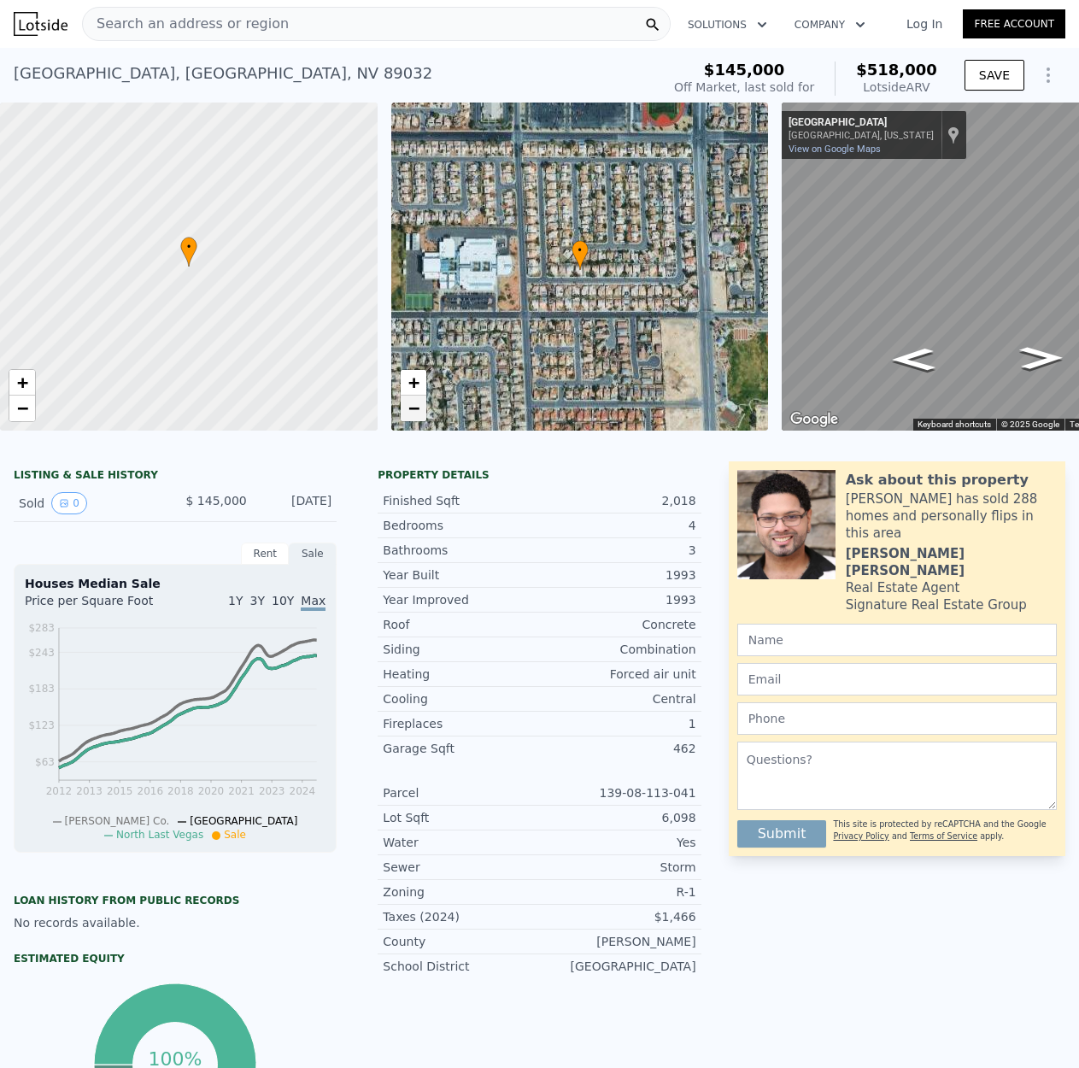
click at [417, 414] on span "−" at bounding box center [412, 407] width 11 height 21
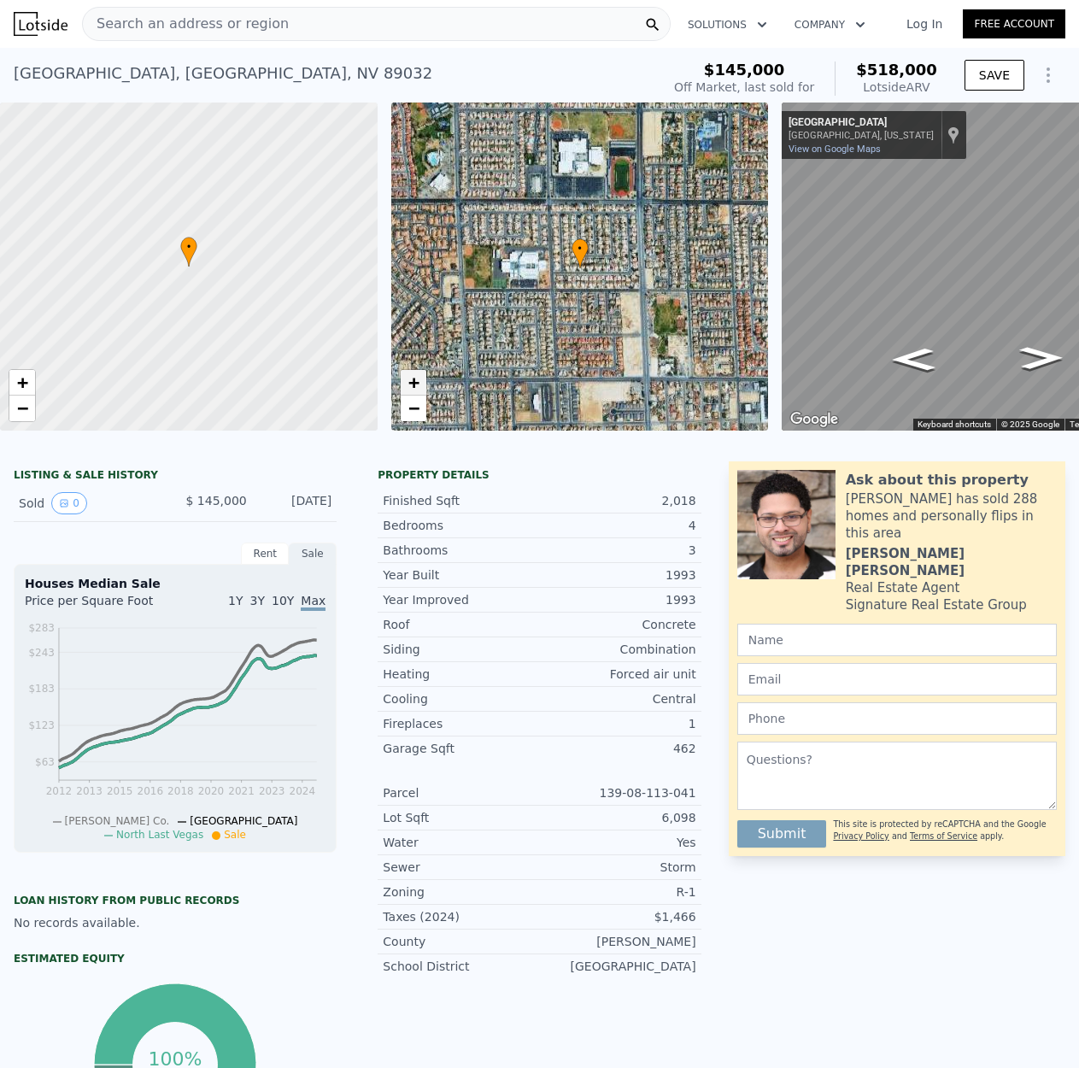
click at [421, 384] on link "+" at bounding box center [414, 383] width 26 height 26
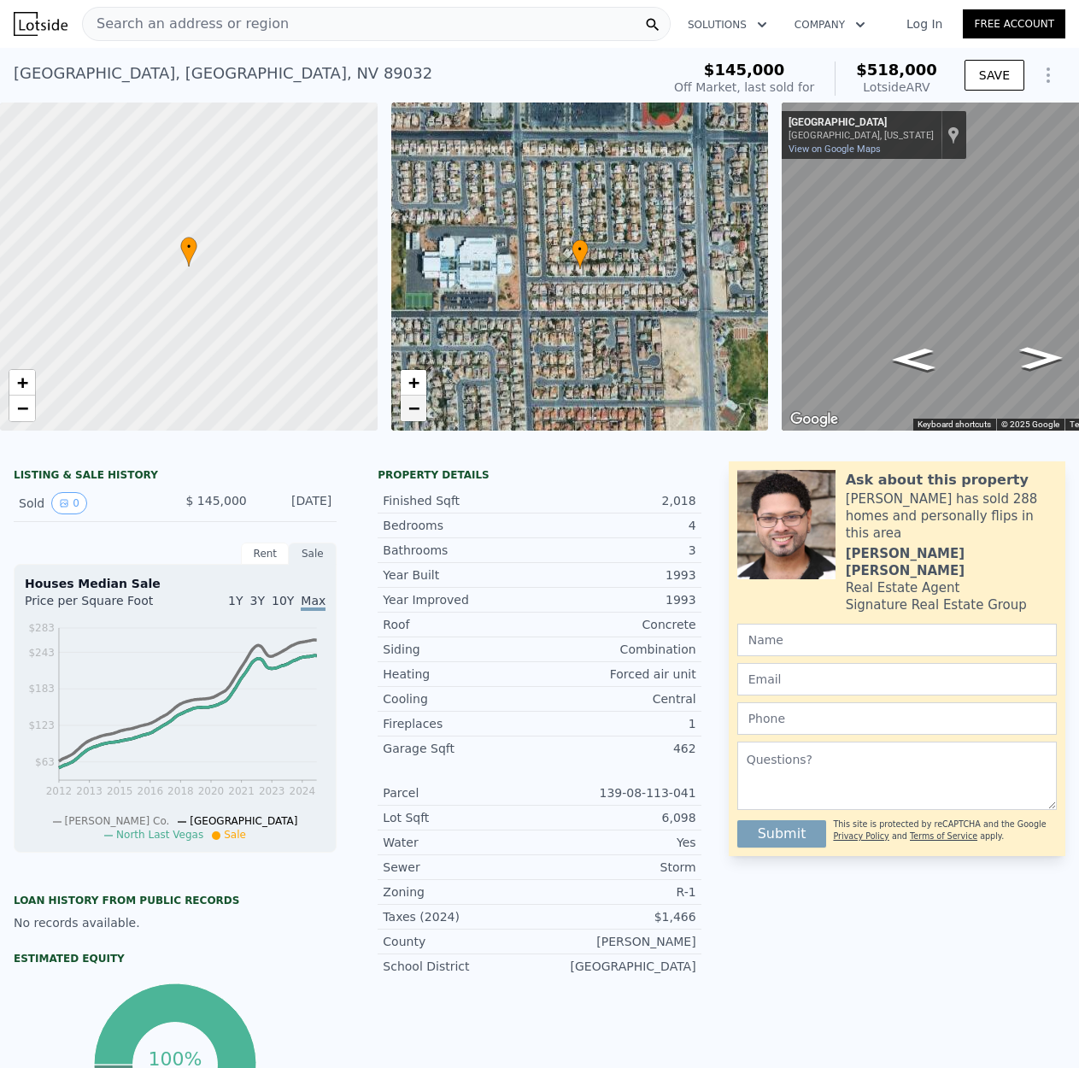
click at [416, 402] on span "−" at bounding box center [412, 407] width 11 height 21
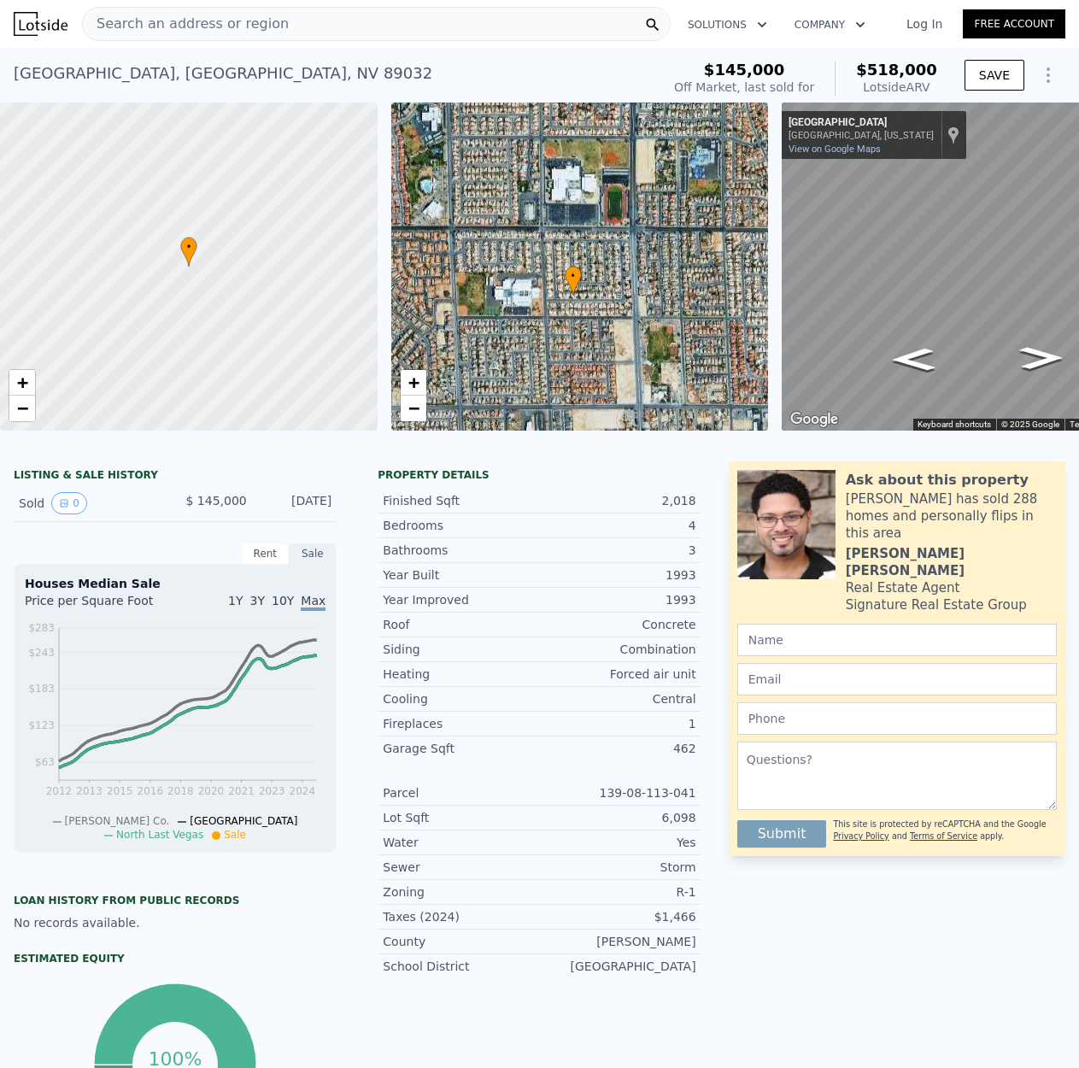
drag, startPoint x: 551, startPoint y: 303, endPoint x: 544, endPoint y: 331, distance: 28.2
click at [544, 331] on div "• + −" at bounding box center [580, 267] width 378 height 328
click at [424, 379] on link "+" at bounding box center [414, 383] width 26 height 26
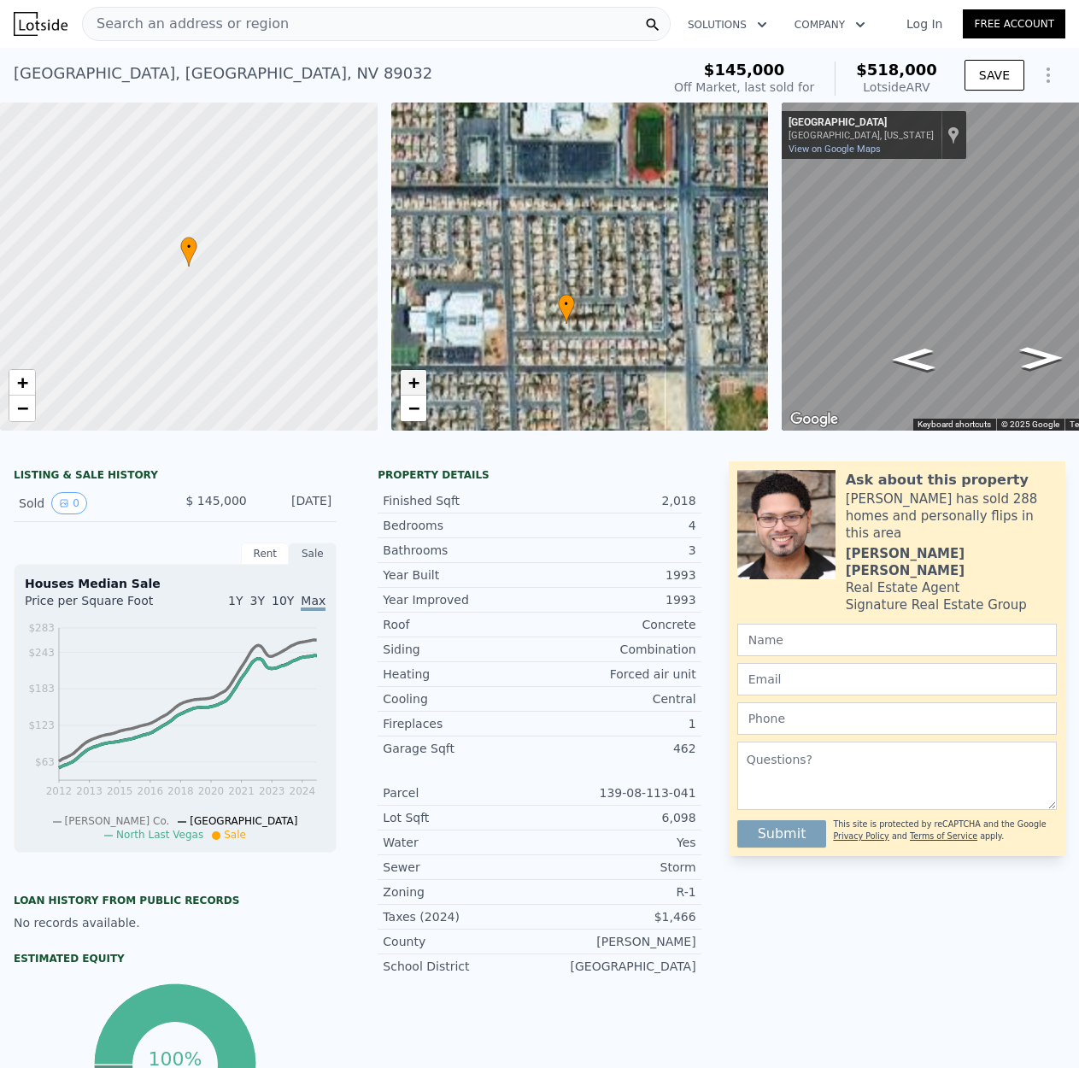
click at [424, 379] on link "+" at bounding box center [414, 383] width 26 height 26
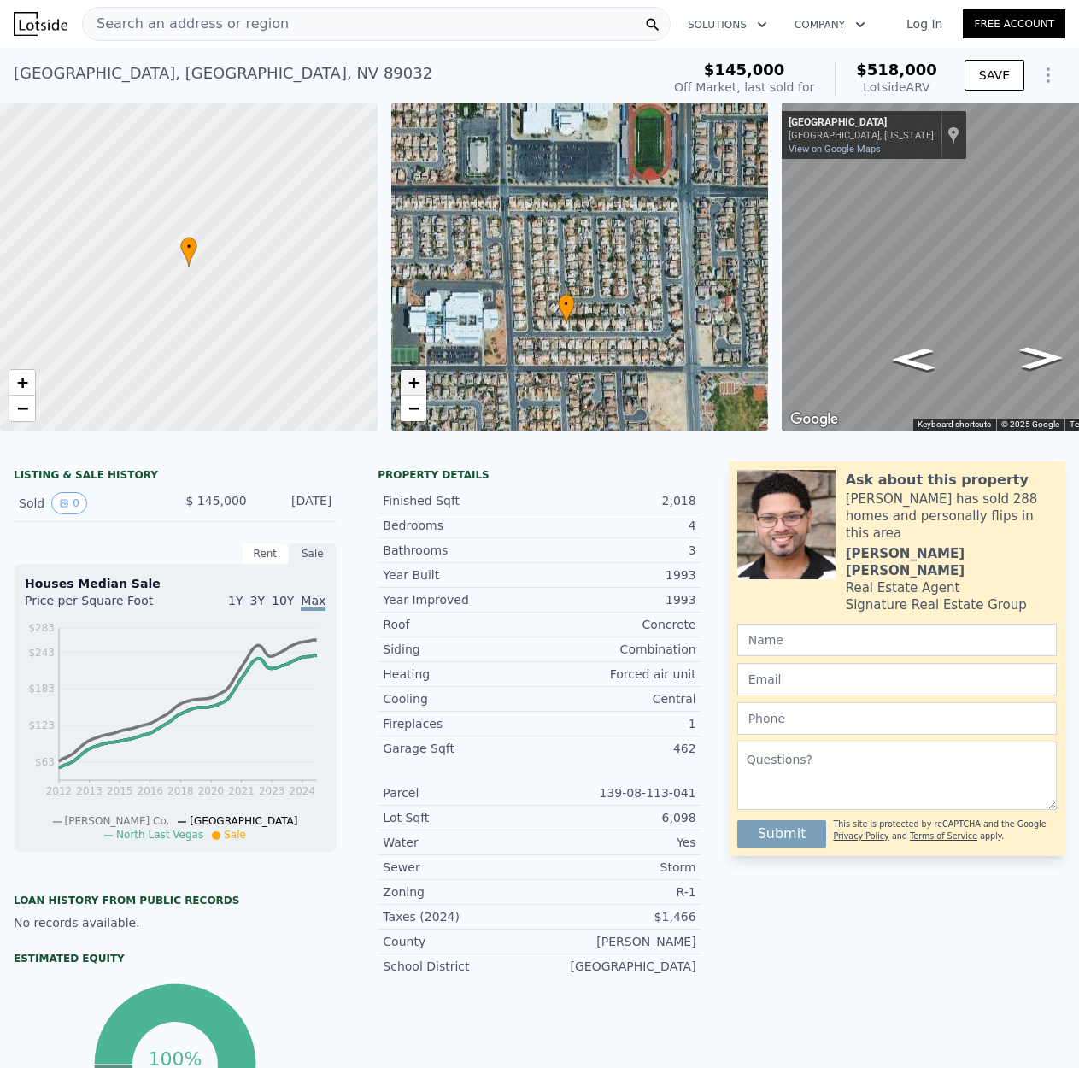
click at [424, 379] on link "+" at bounding box center [414, 383] width 26 height 26
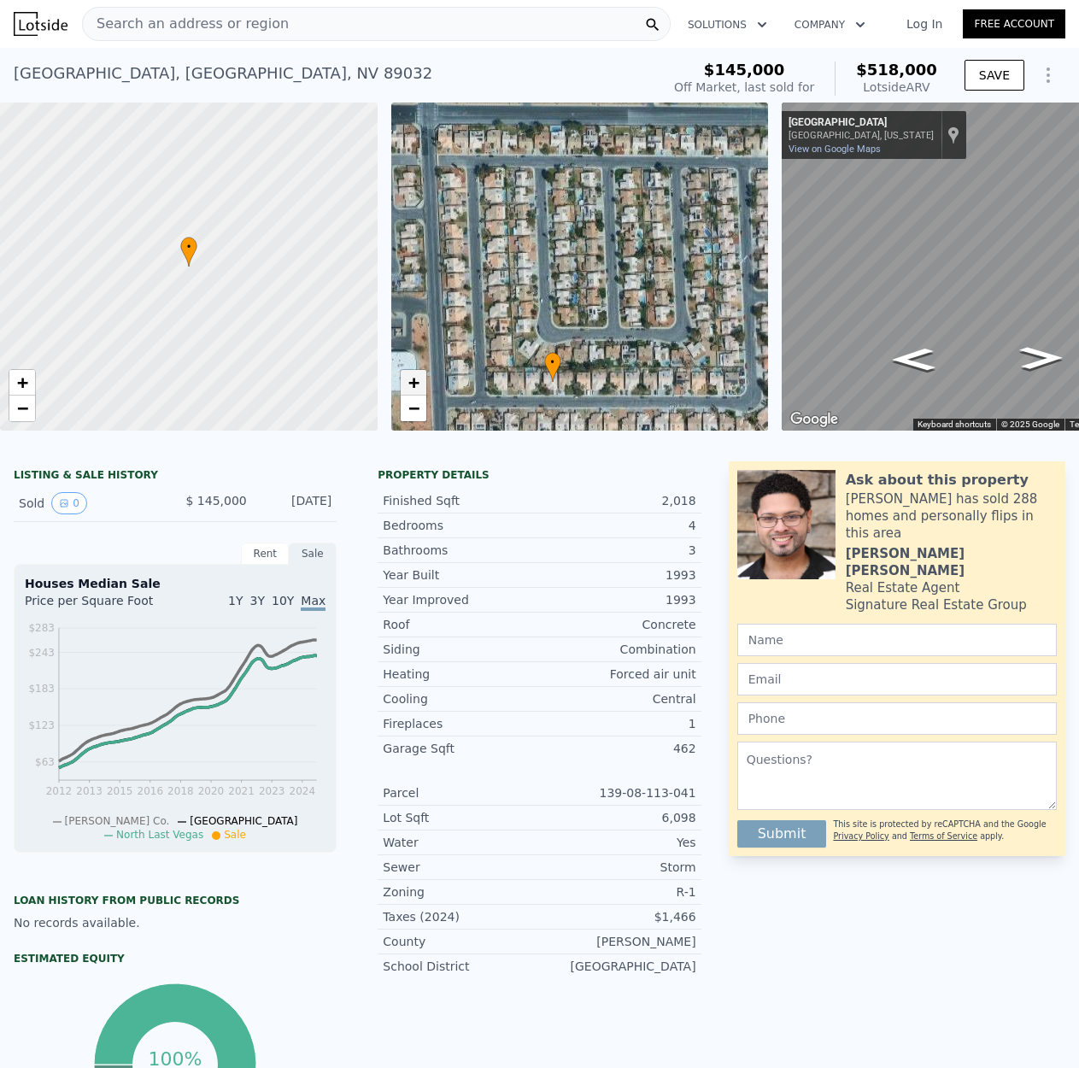
click at [424, 379] on link "+" at bounding box center [414, 383] width 26 height 26
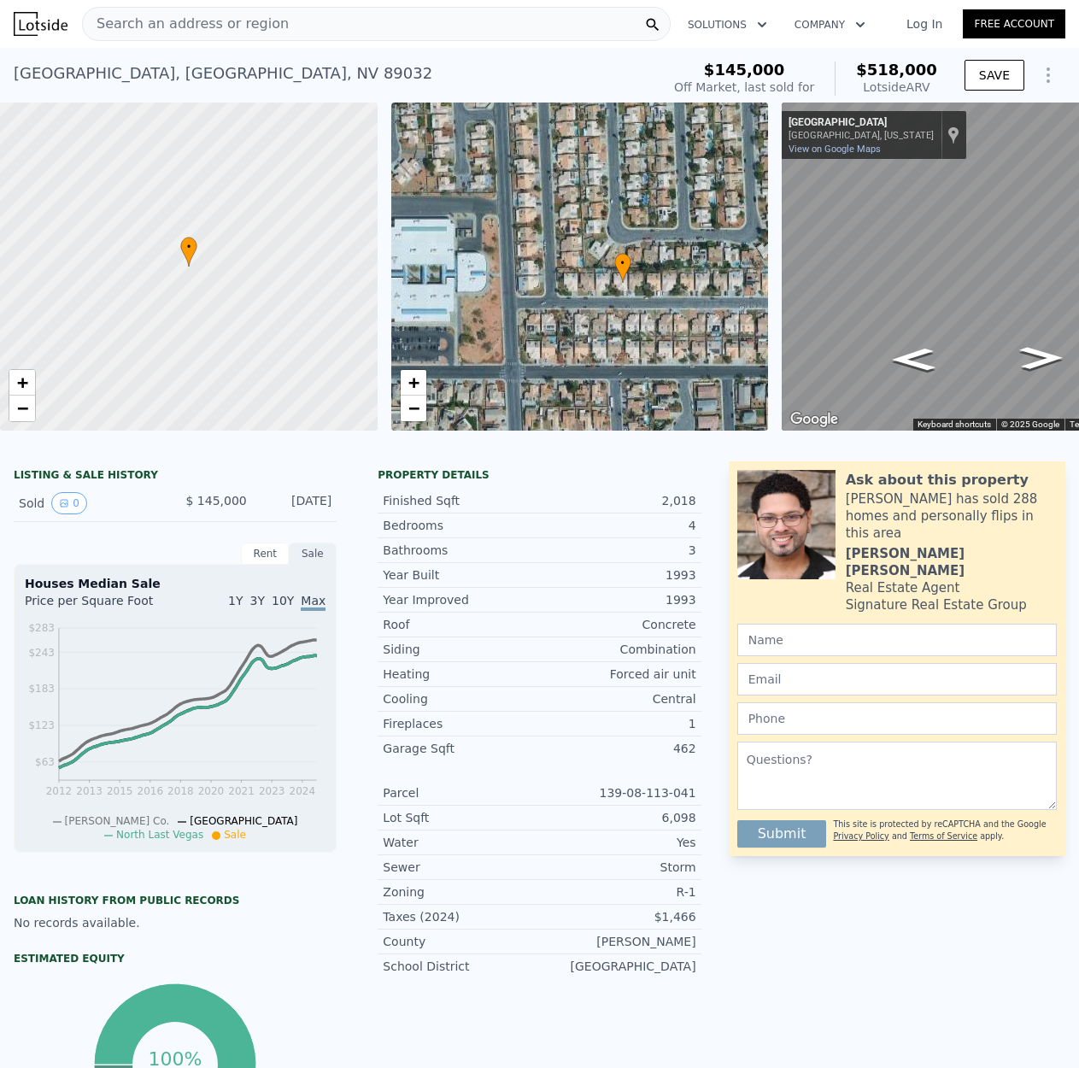
drag, startPoint x: 578, startPoint y: 333, endPoint x: 648, endPoint y: 234, distance: 121.4
click at [648, 234] on div "• + −" at bounding box center [580, 267] width 378 height 328
click at [427, 402] on div "• + −" at bounding box center [580, 267] width 378 height 328
click at [419, 413] on link "−" at bounding box center [414, 409] width 26 height 26
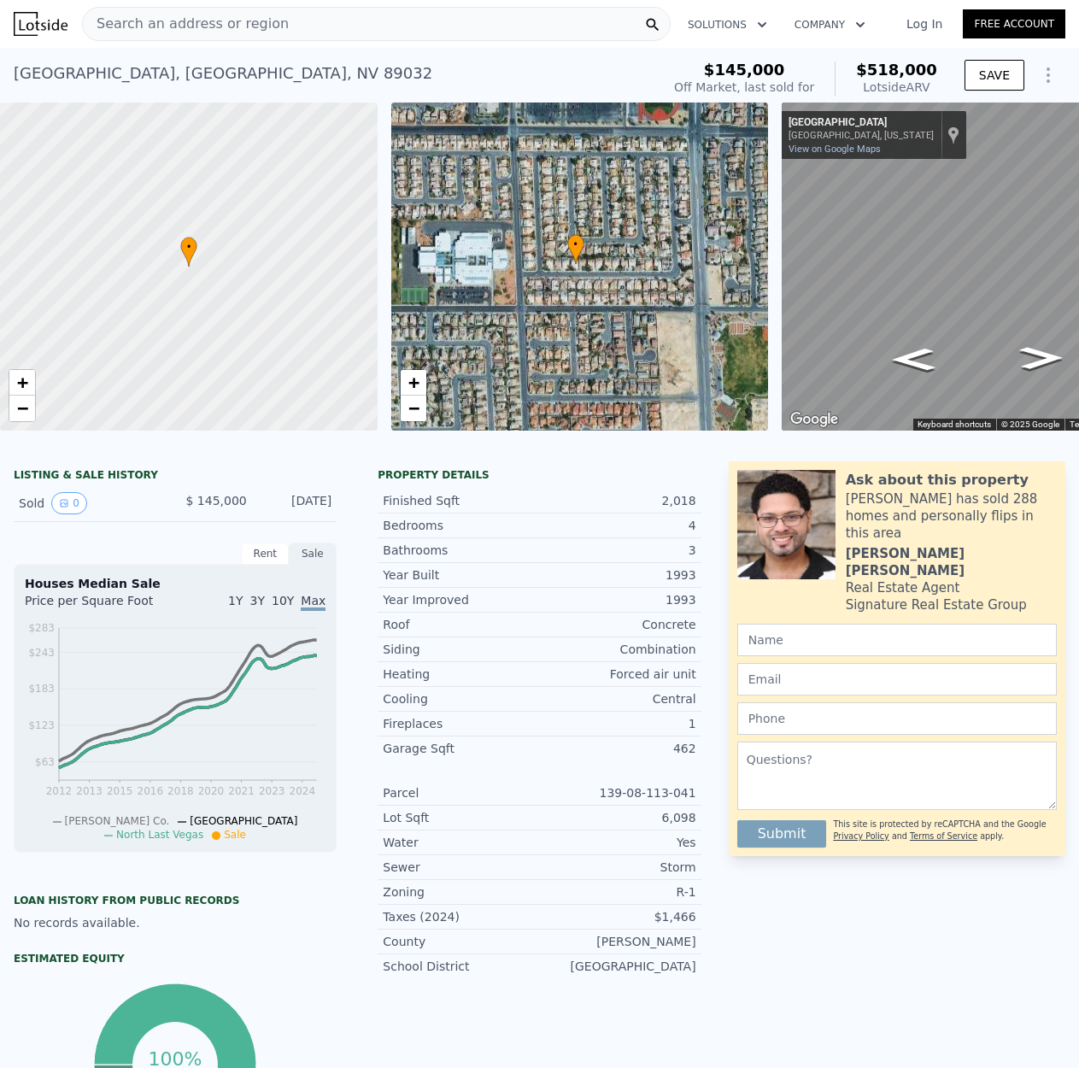
drag, startPoint x: 662, startPoint y: 348, endPoint x: 636, endPoint y: 337, distance: 27.6
click at [636, 337] on div "• + −" at bounding box center [580, 267] width 378 height 328
